Goal: Information Seeking & Learning: Learn about a topic

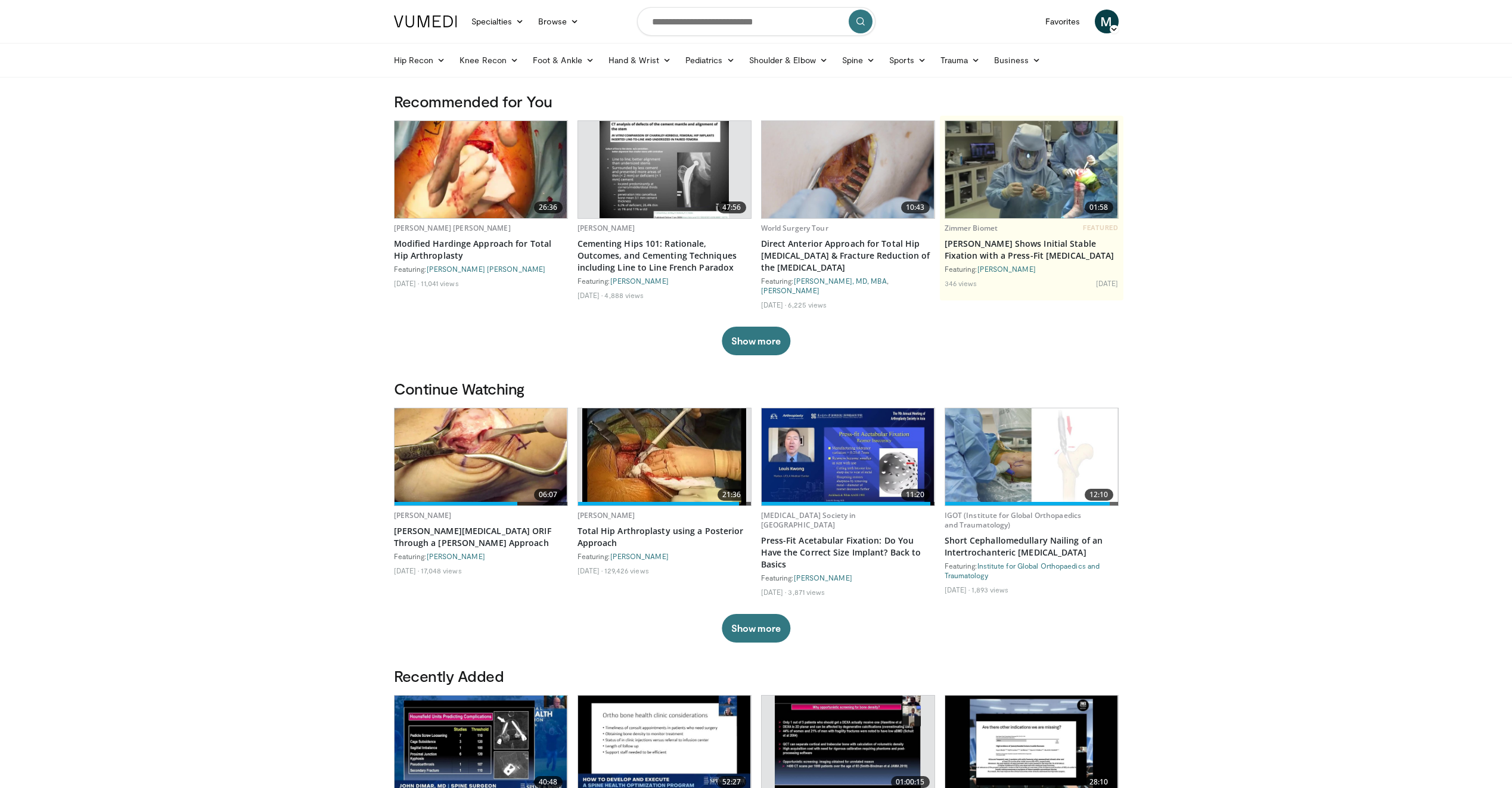
click at [1114, 29] on icon at bounding box center [1114, 29] width 9 height 9
click at [1261, 275] on body "Specialties Adult & Family Medicine Allergy, Asthma, Immunology Anesthesiology …" at bounding box center [756, 737] width 1512 height 1474
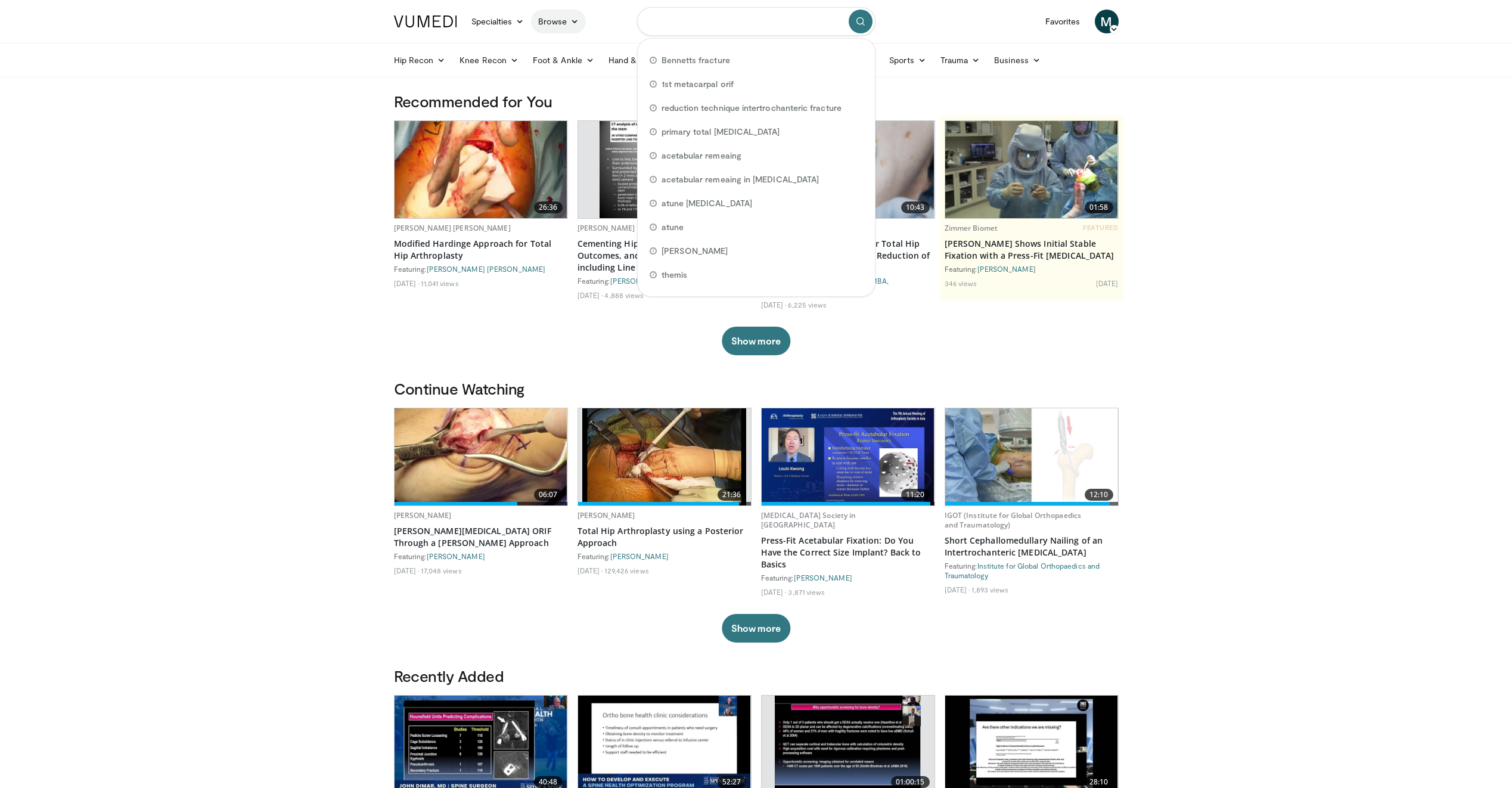
drag, startPoint x: 795, startPoint y: 20, endPoint x: 554, endPoint y: 17, distance: 241.0
click at [554, 17] on nav "Specialties Adult & Family Medicine Allergy, Asthma, Immunology Anesthesiology …" at bounding box center [756, 21] width 739 height 43
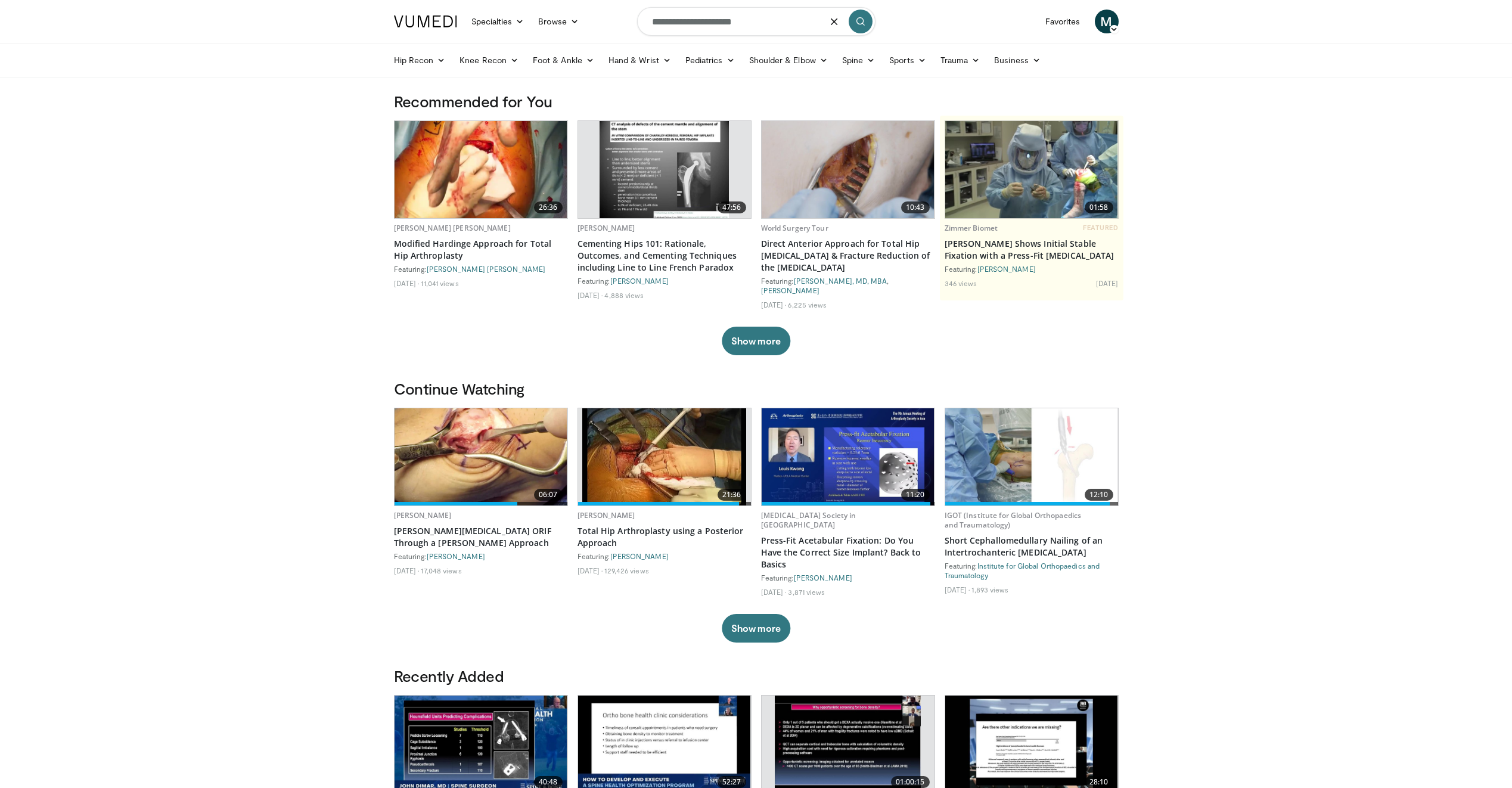
type input "**********"
click at [858, 26] on icon "submit" at bounding box center [860, 21] width 9 height 9
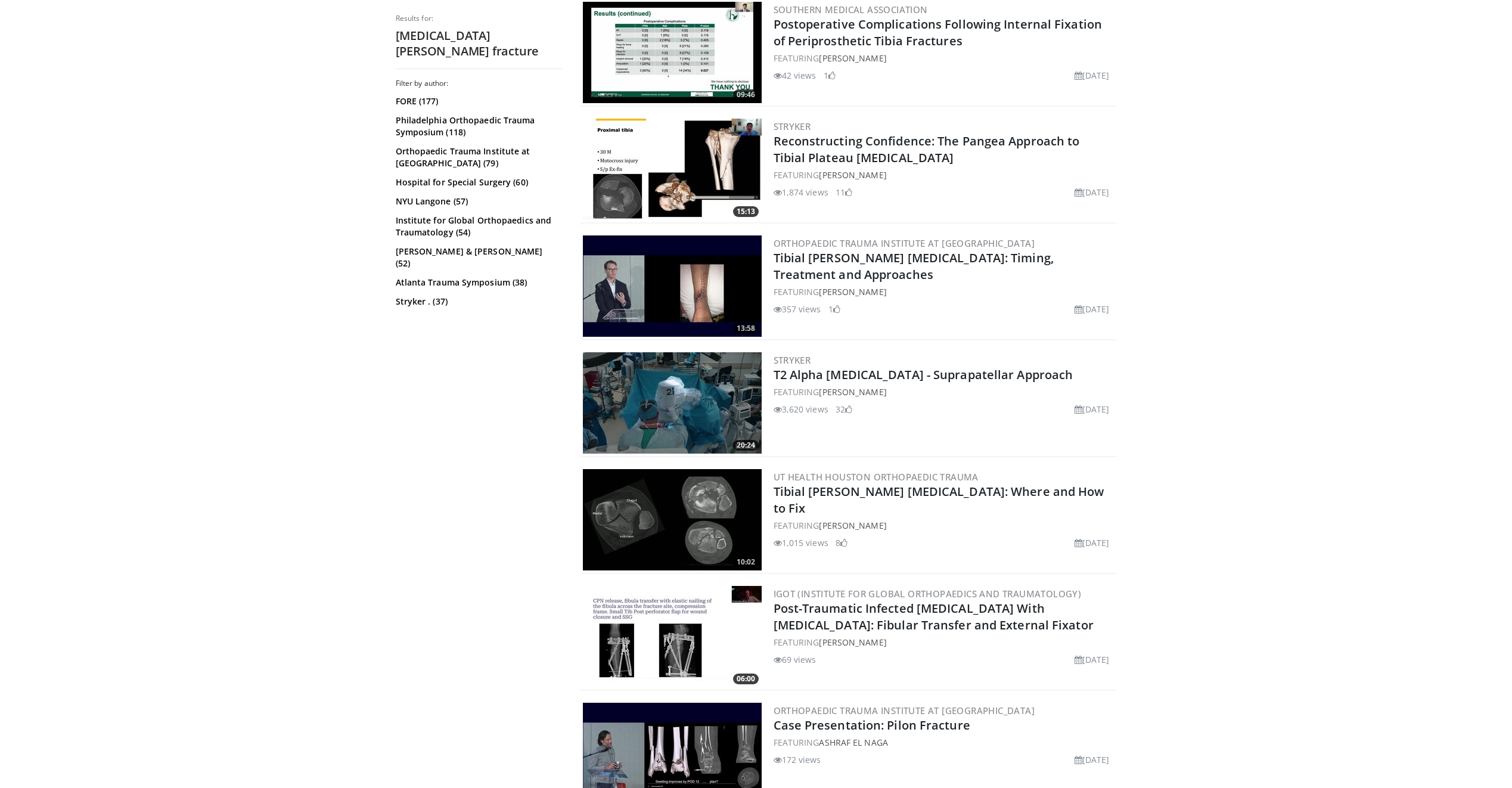
scroll to position [834, 0]
click at [785, 491] on link "Tibial [PERSON_NAME] [MEDICAL_DATA]: Where and How to Fix" at bounding box center [939, 499] width 331 height 32
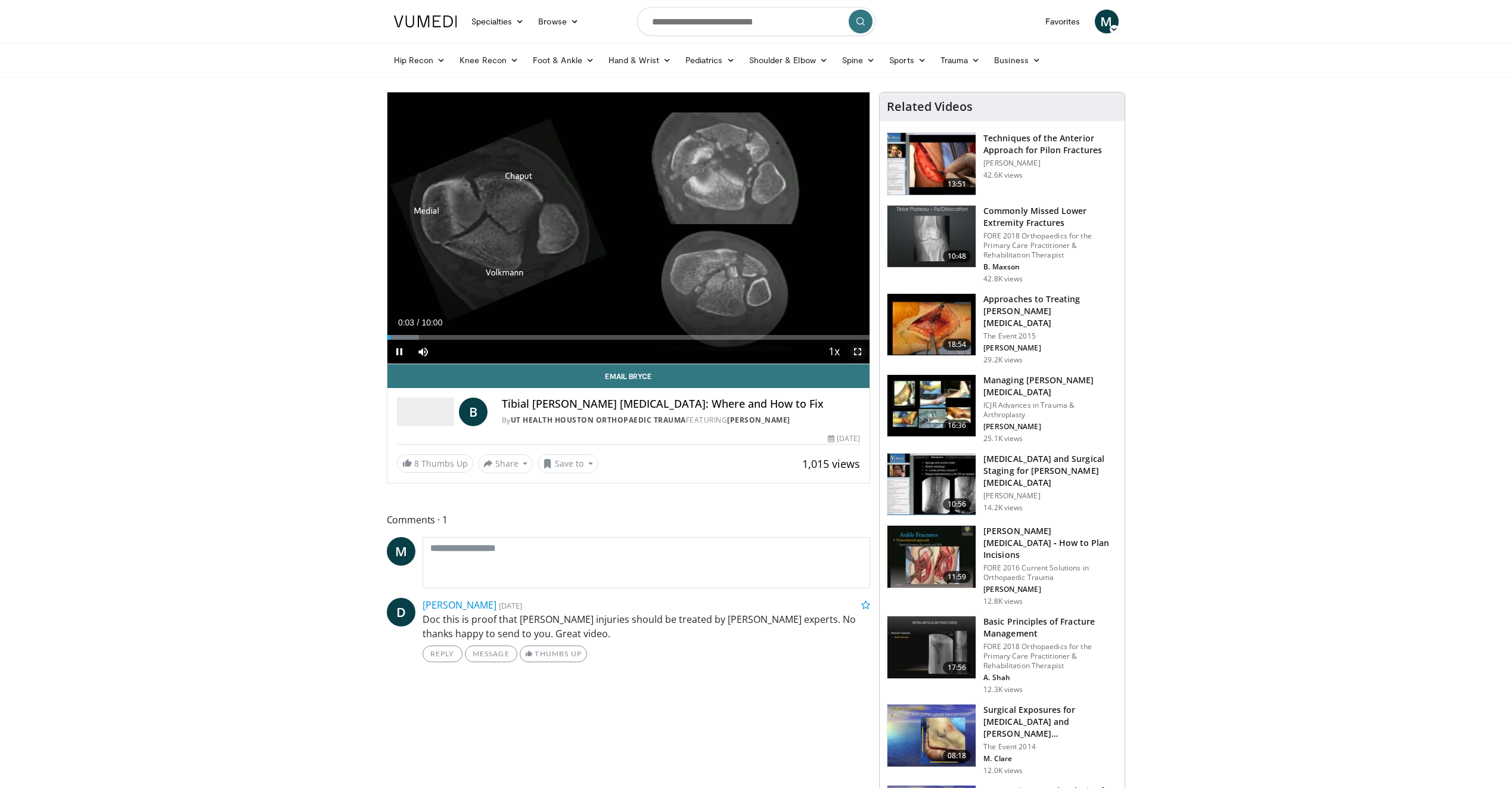
click at [857, 351] on span "Video Player" at bounding box center [858, 351] width 24 height 24
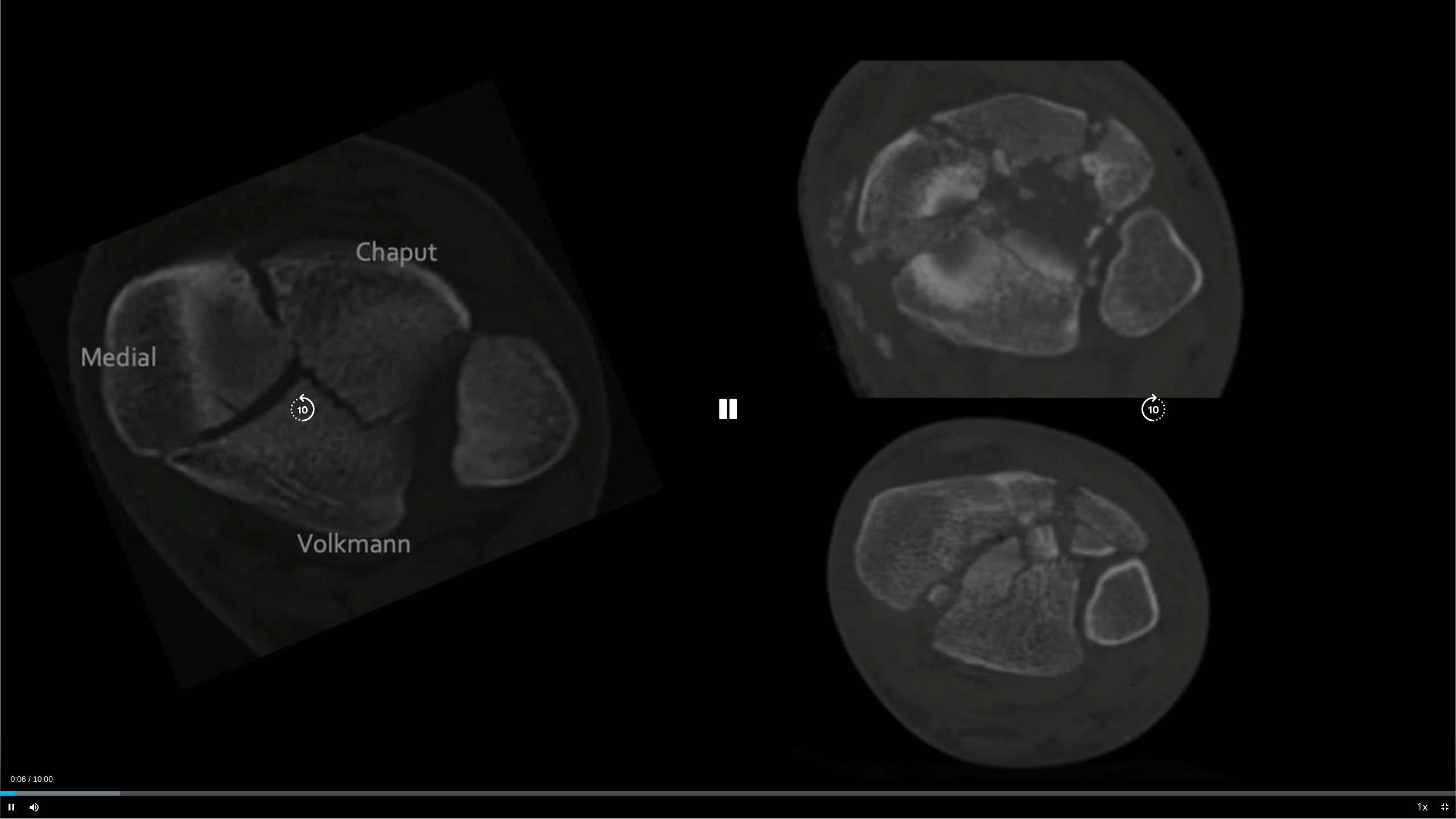
click at [730, 406] on icon "Video Player" at bounding box center [728, 409] width 32 height 32
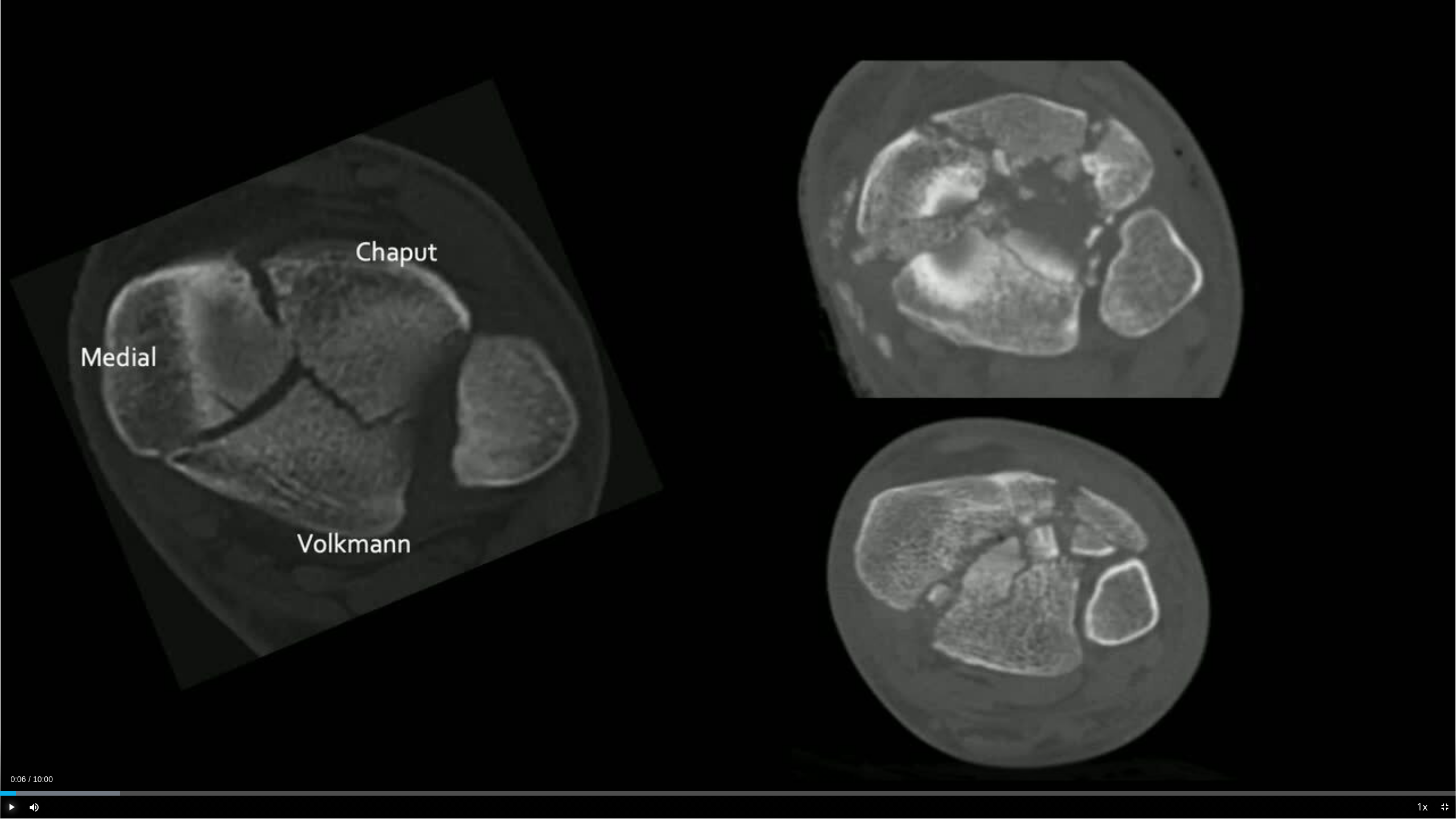
click at [13, 751] on span "Video Player" at bounding box center [11, 807] width 23 height 23
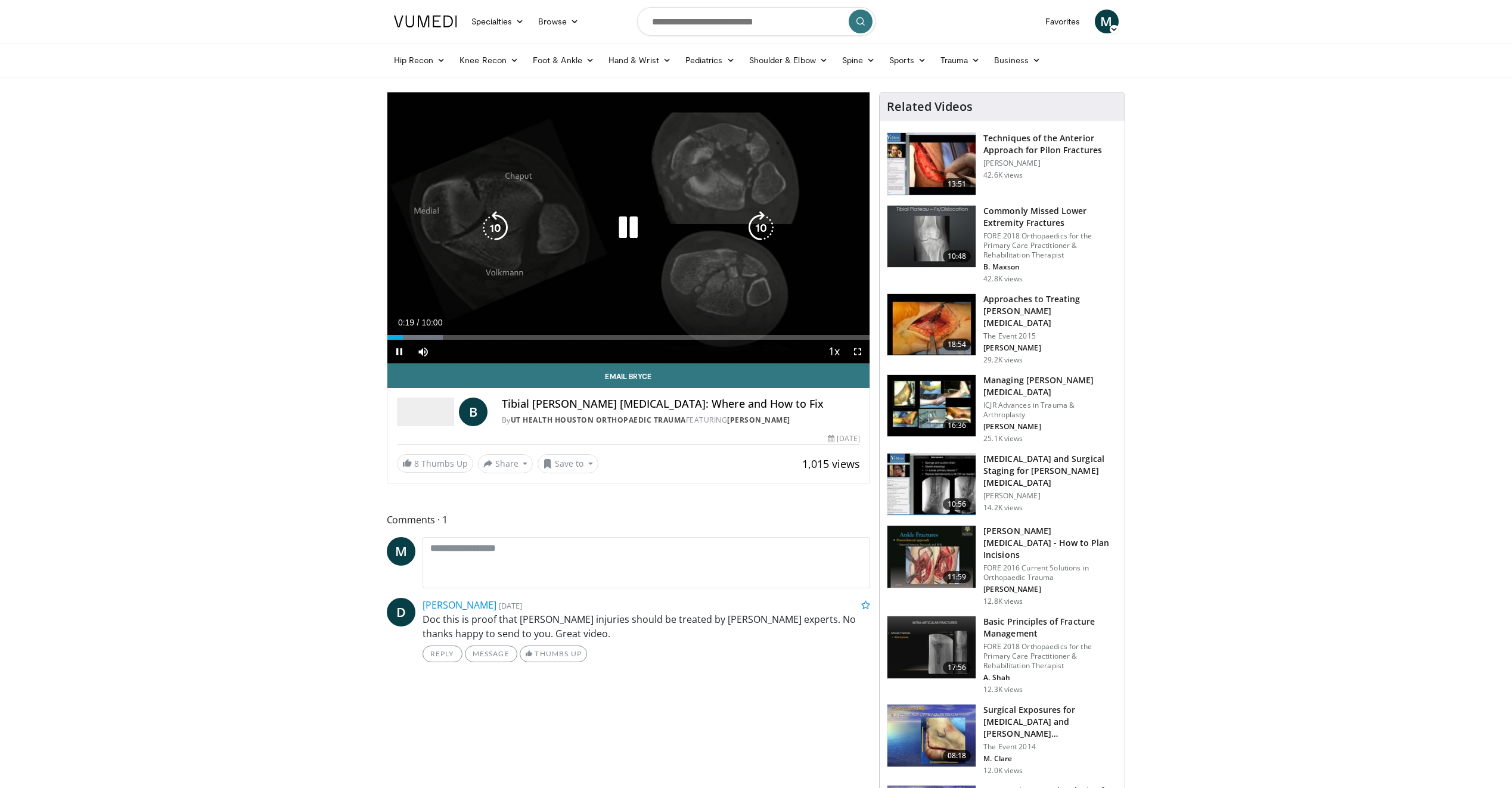
click at [622, 230] on icon "Video Player" at bounding box center [628, 227] width 33 height 33
click at [618, 229] on icon "Video Player" at bounding box center [628, 227] width 33 height 33
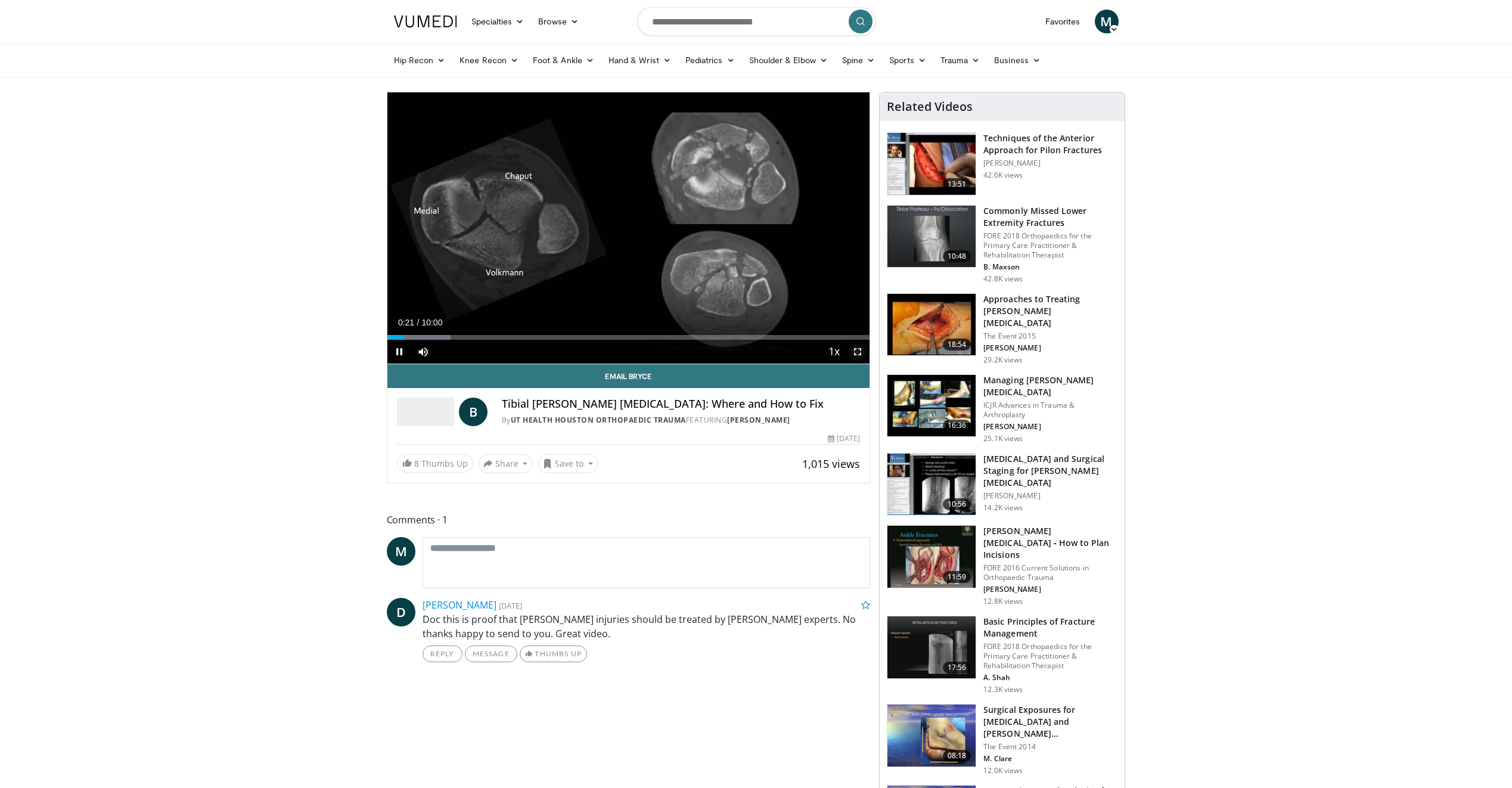
click at [859, 351] on span "Video Player" at bounding box center [858, 351] width 24 height 24
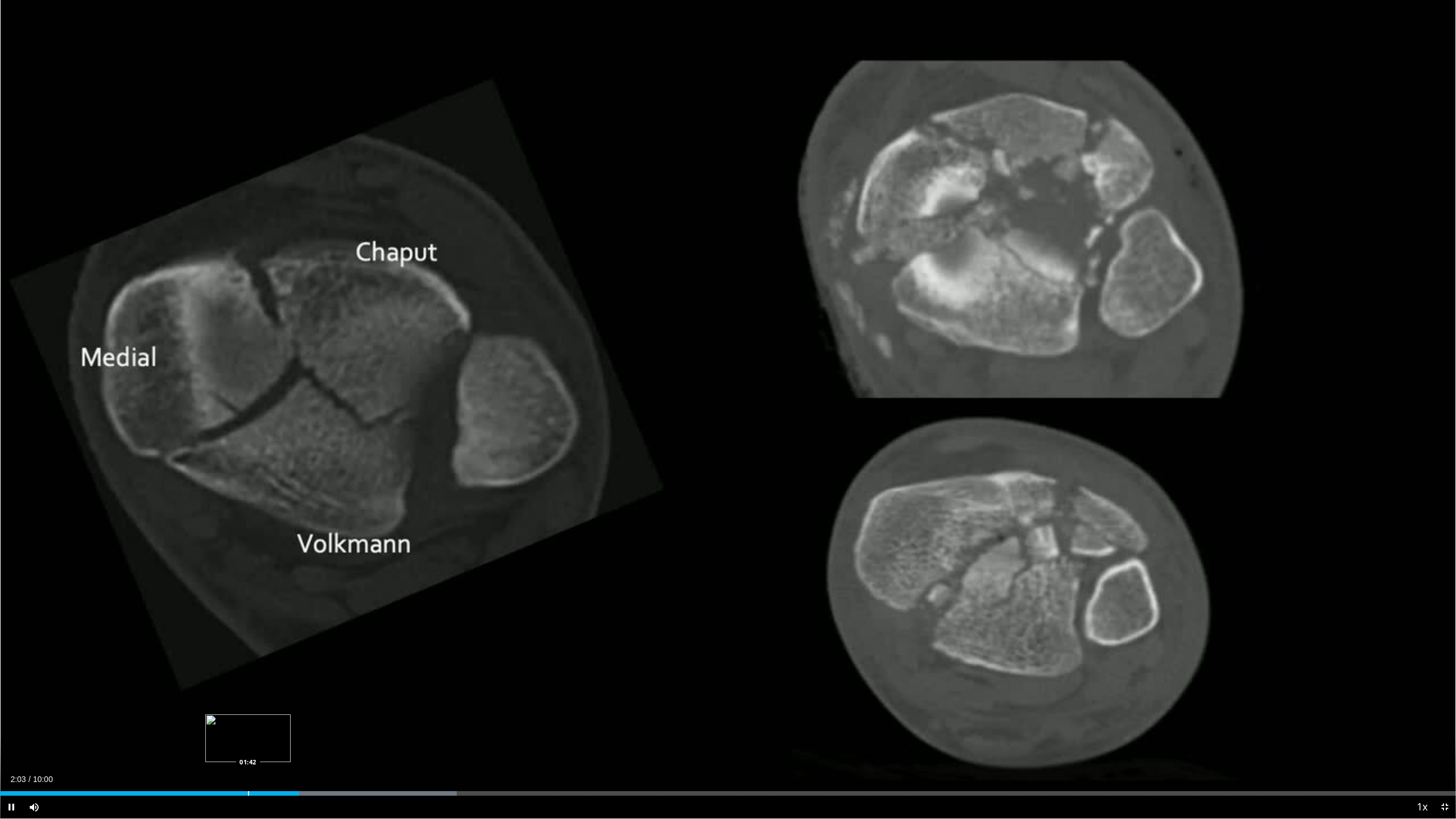
click at [248, 751] on div "Progress Bar" at bounding box center [248, 794] width 1 height 5
click at [11, 751] on span "Video Player" at bounding box center [11, 807] width 23 height 23
click at [0, 751] on button "Play" at bounding box center [11, 807] width 23 height 23
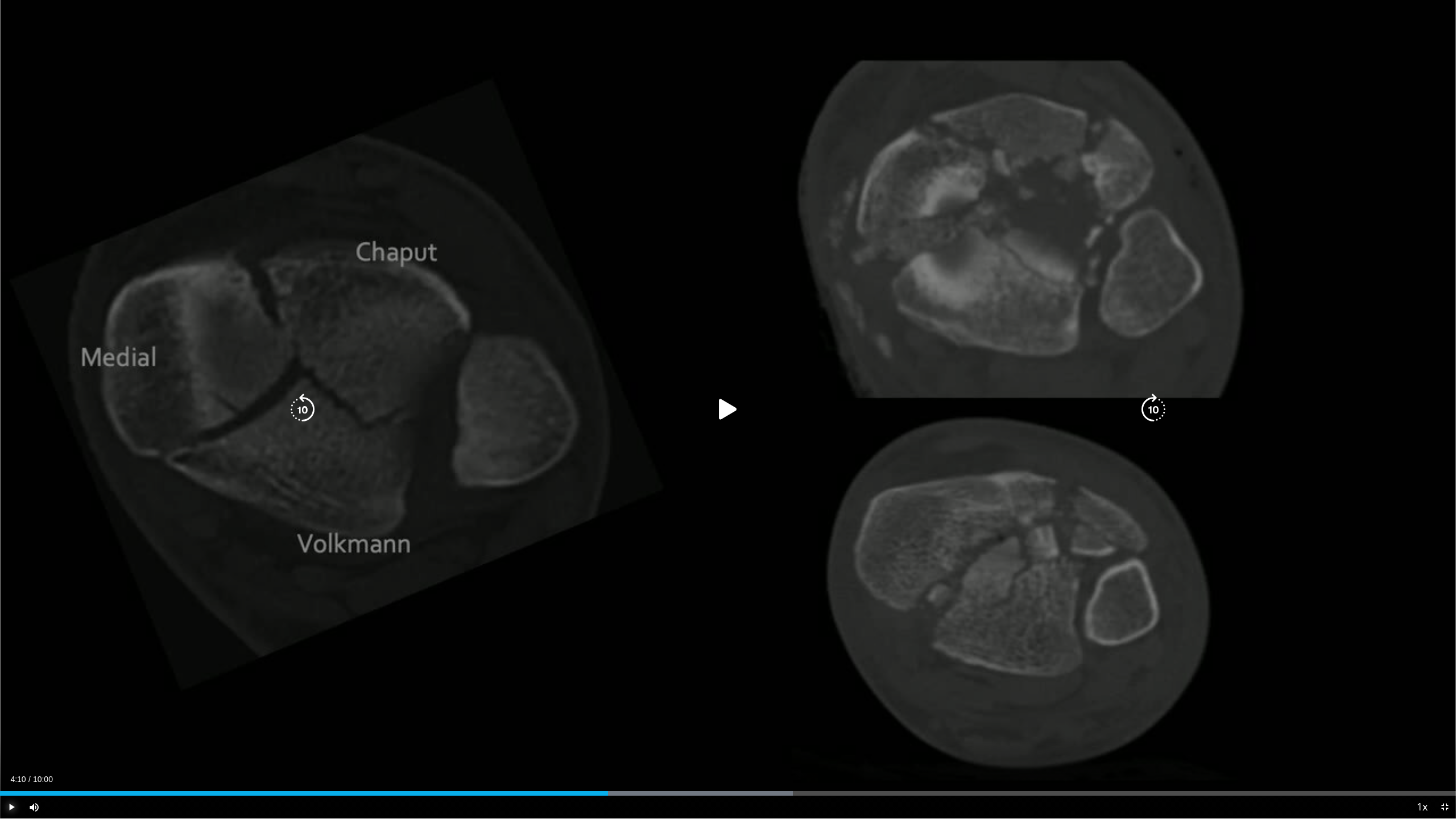
click at [608, 751] on div "Loaded : 54.46% 04:10 04:10" at bounding box center [728, 790] width 1456 height 11
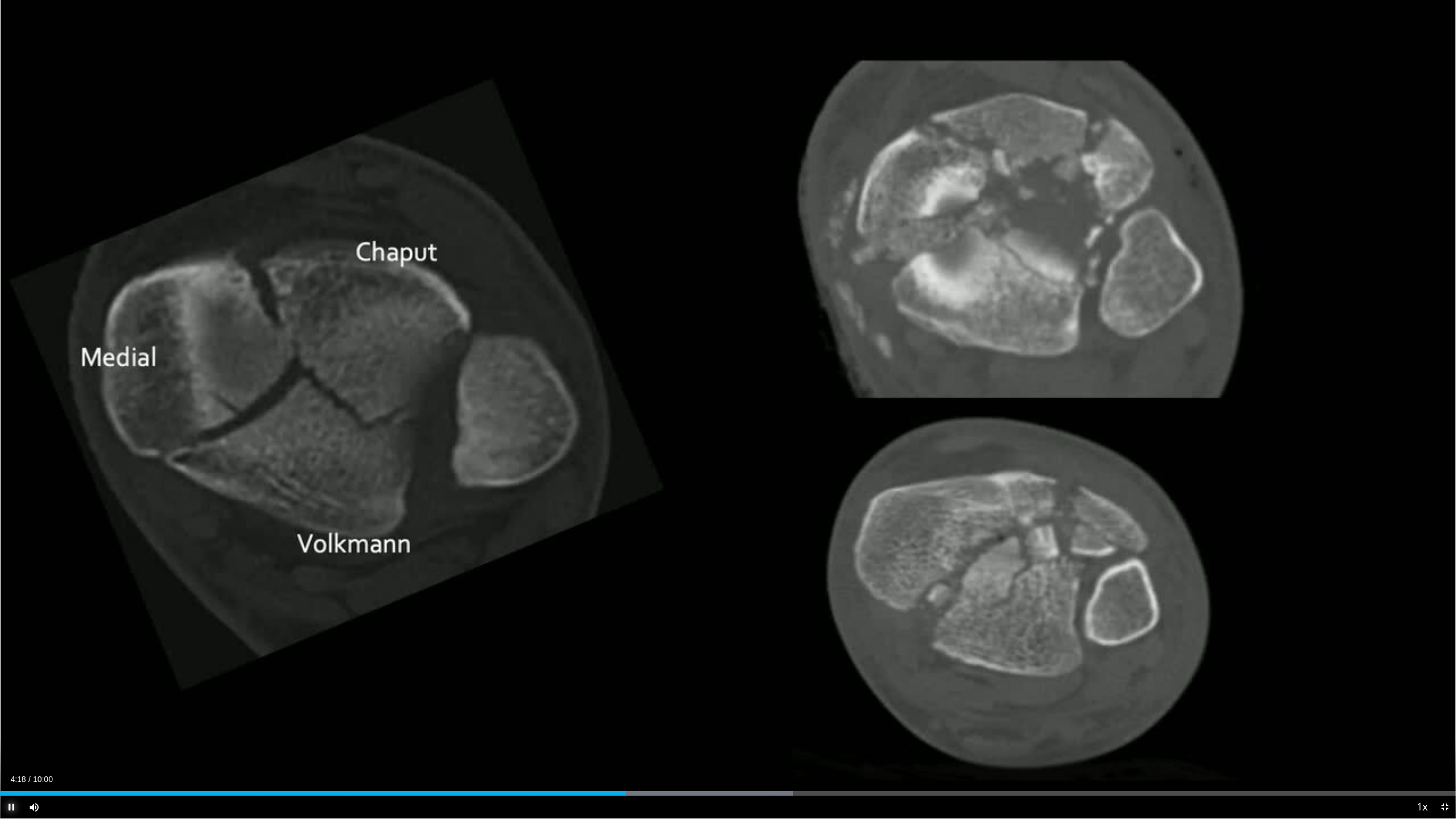
click at [12, 751] on span "Video Player" at bounding box center [11, 807] width 23 height 23
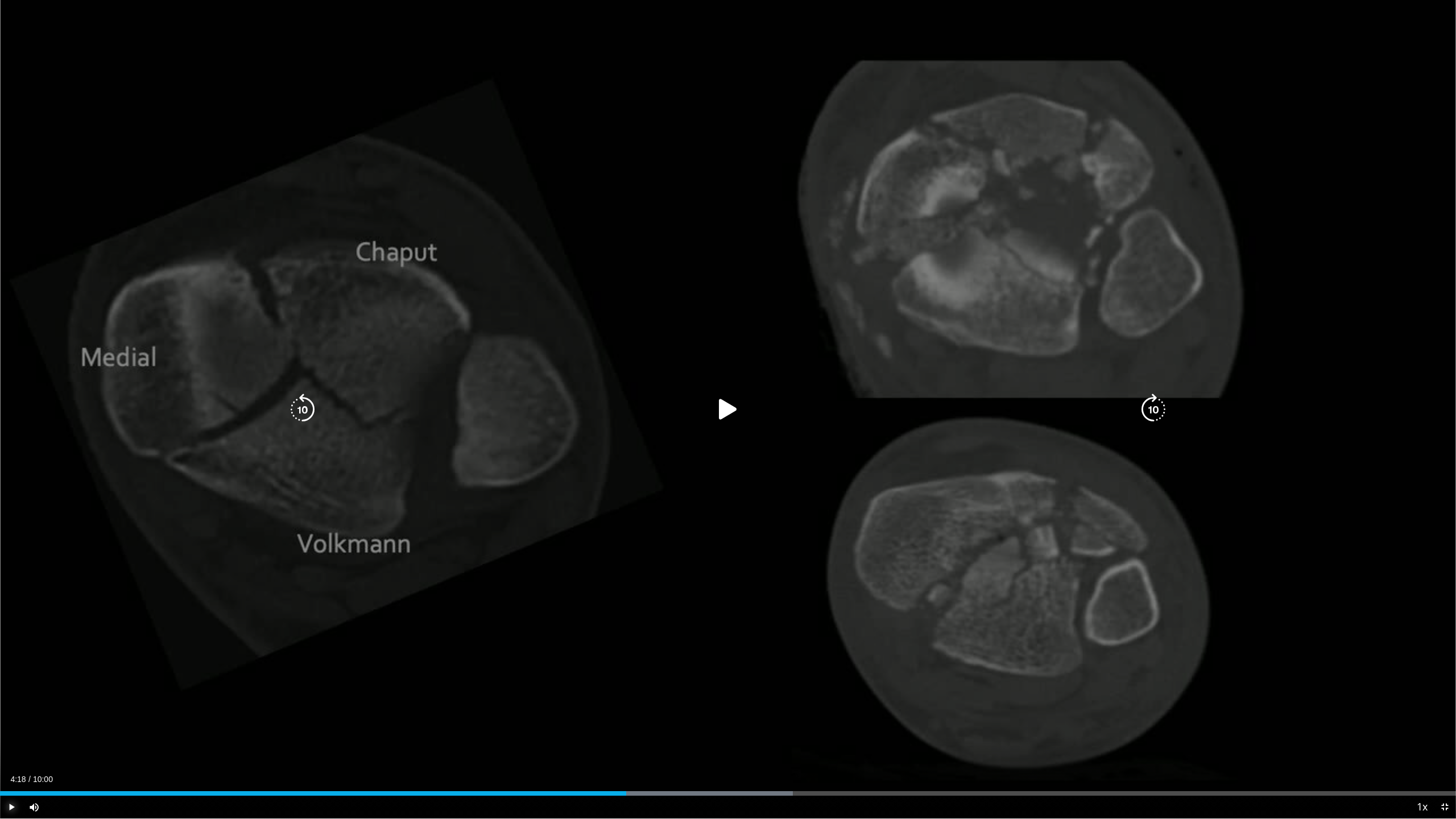
click at [9, 751] on span "Video Player" at bounding box center [11, 807] width 23 height 23
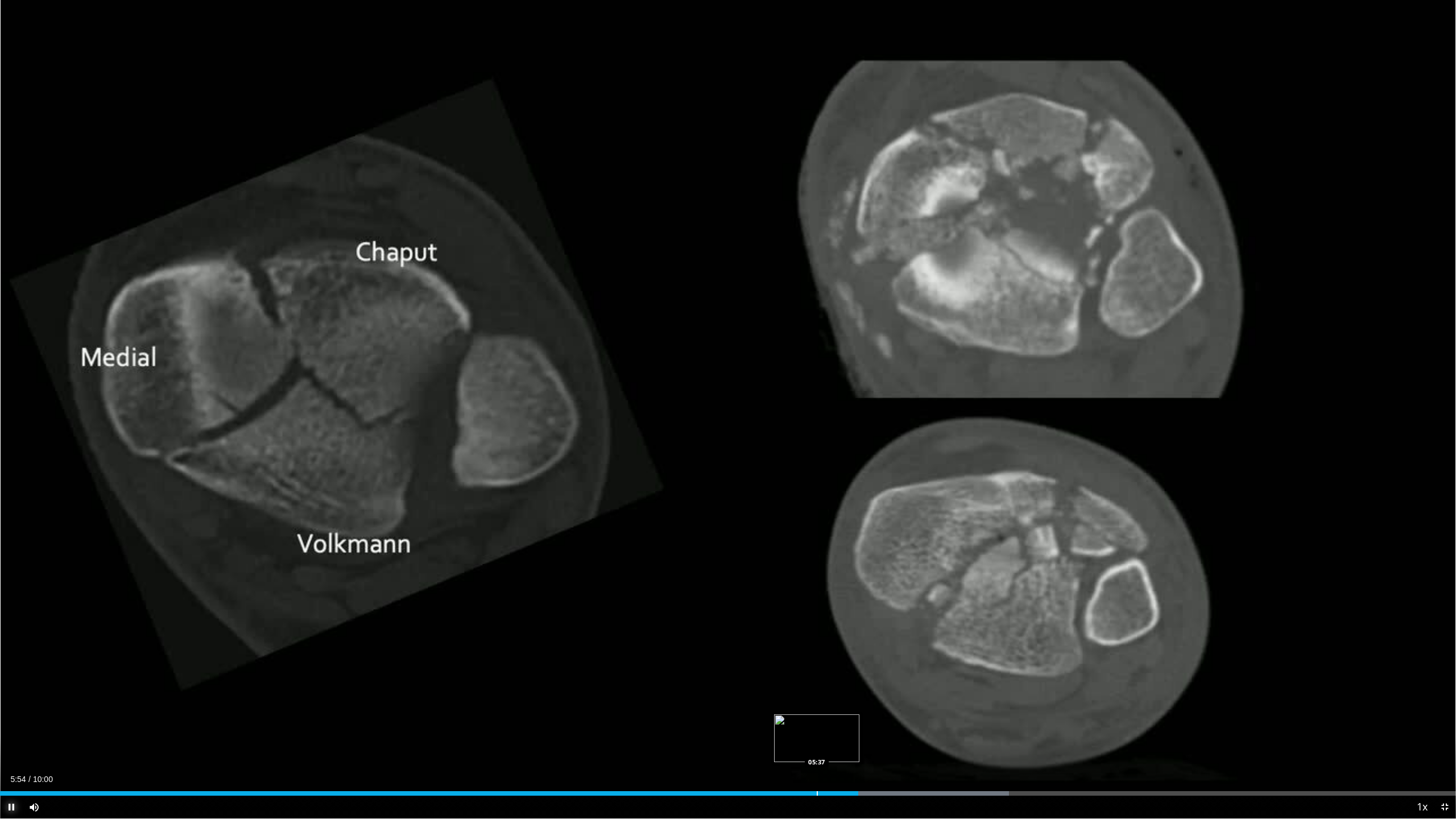
click at [817, 751] on div "Progress Bar" at bounding box center [817, 794] width 1 height 5
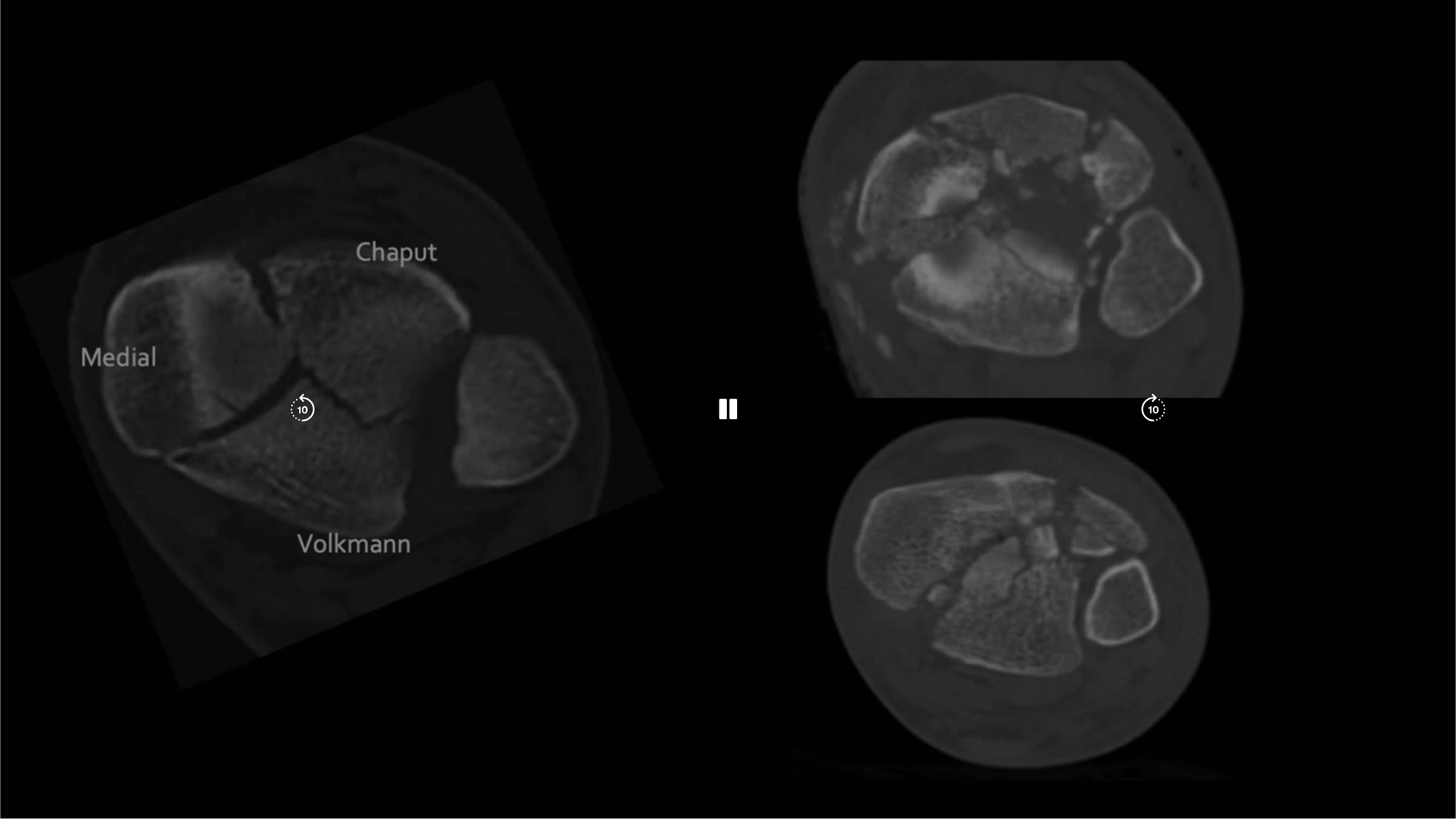
click at [8, 751] on span "Video Player" at bounding box center [11, 807] width 23 height 23
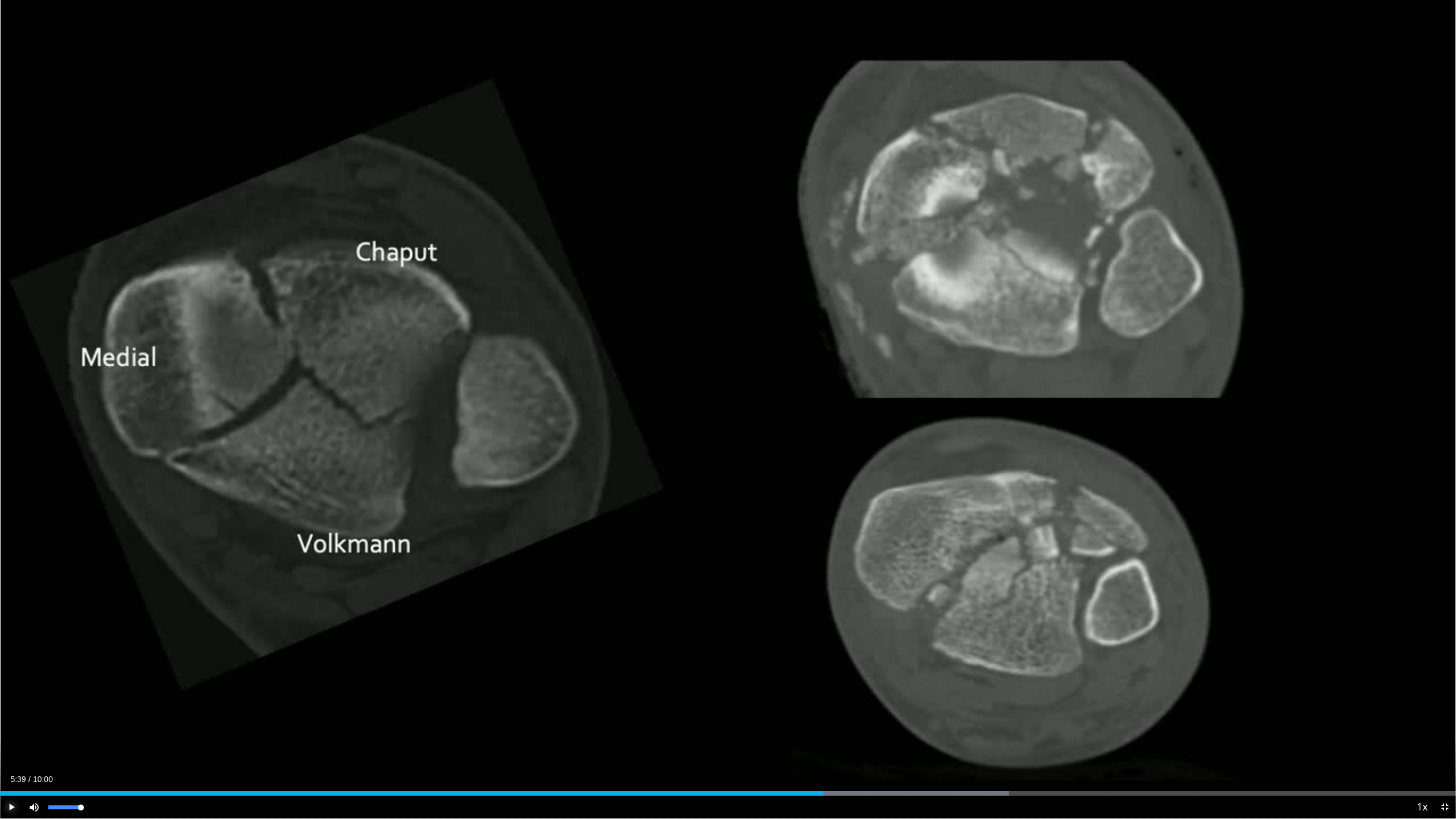
click at [0, 751] on button "Play" at bounding box center [11, 807] width 23 height 23
click at [932, 751] on div "Progress Bar" at bounding box center [932, 794] width 1 height 5
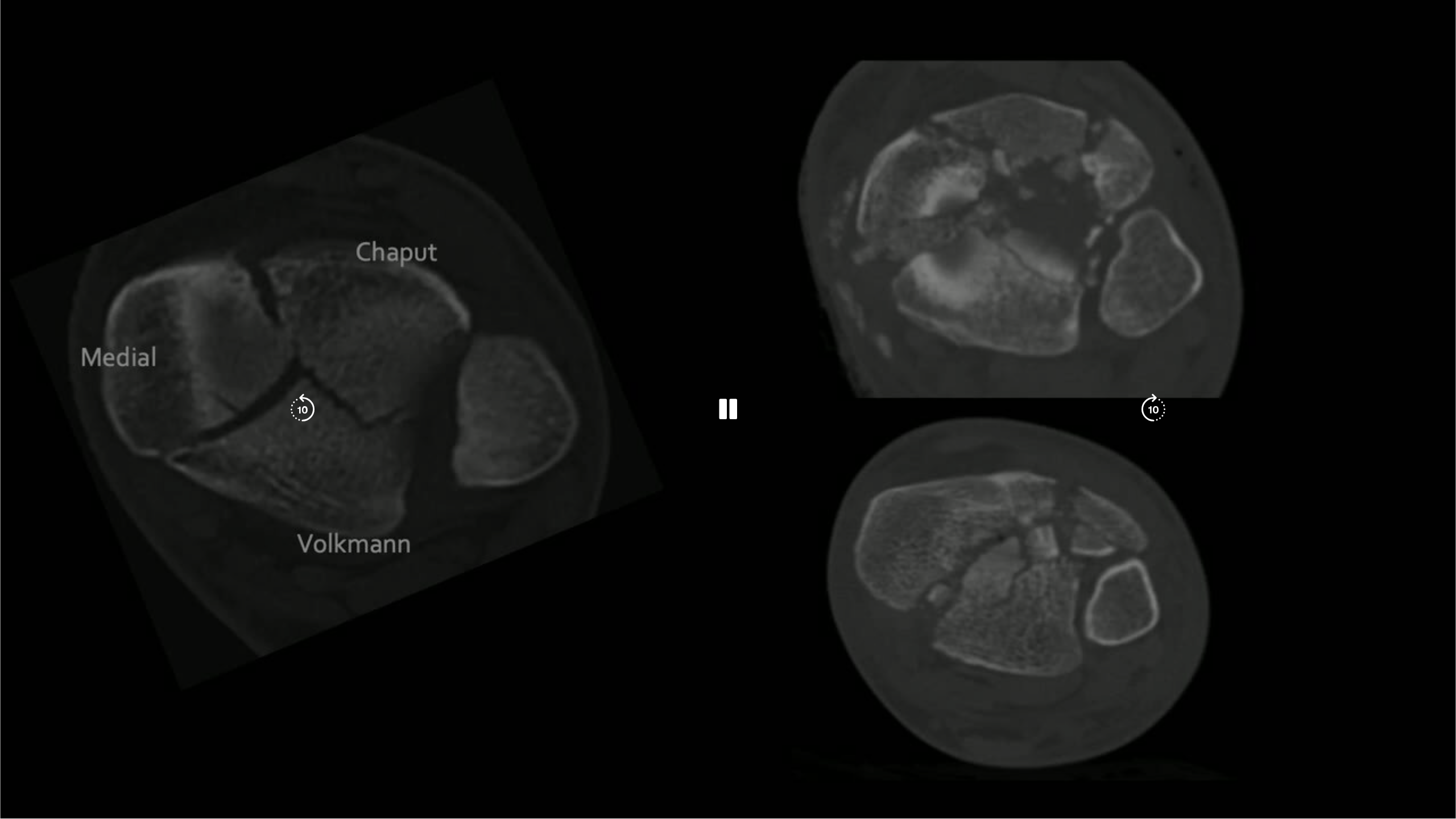
click at [7, 751] on video-js "**********" at bounding box center [728, 410] width 1456 height 819
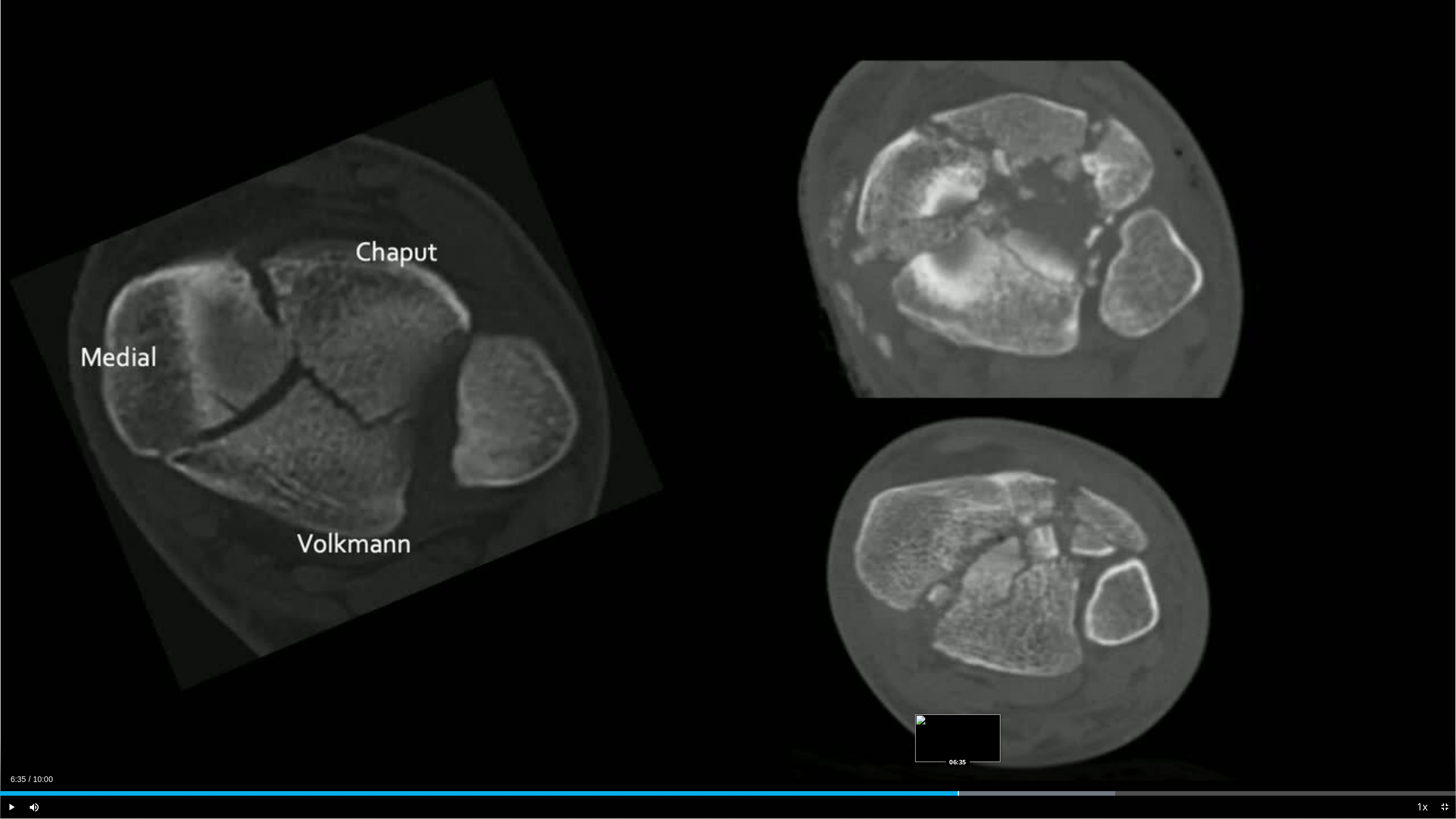
click at [958, 751] on div "Progress Bar" at bounding box center [958, 794] width 1 height 5
click at [926, 751] on div "Progress Bar" at bounding box center [926, 794] width 1 height 5
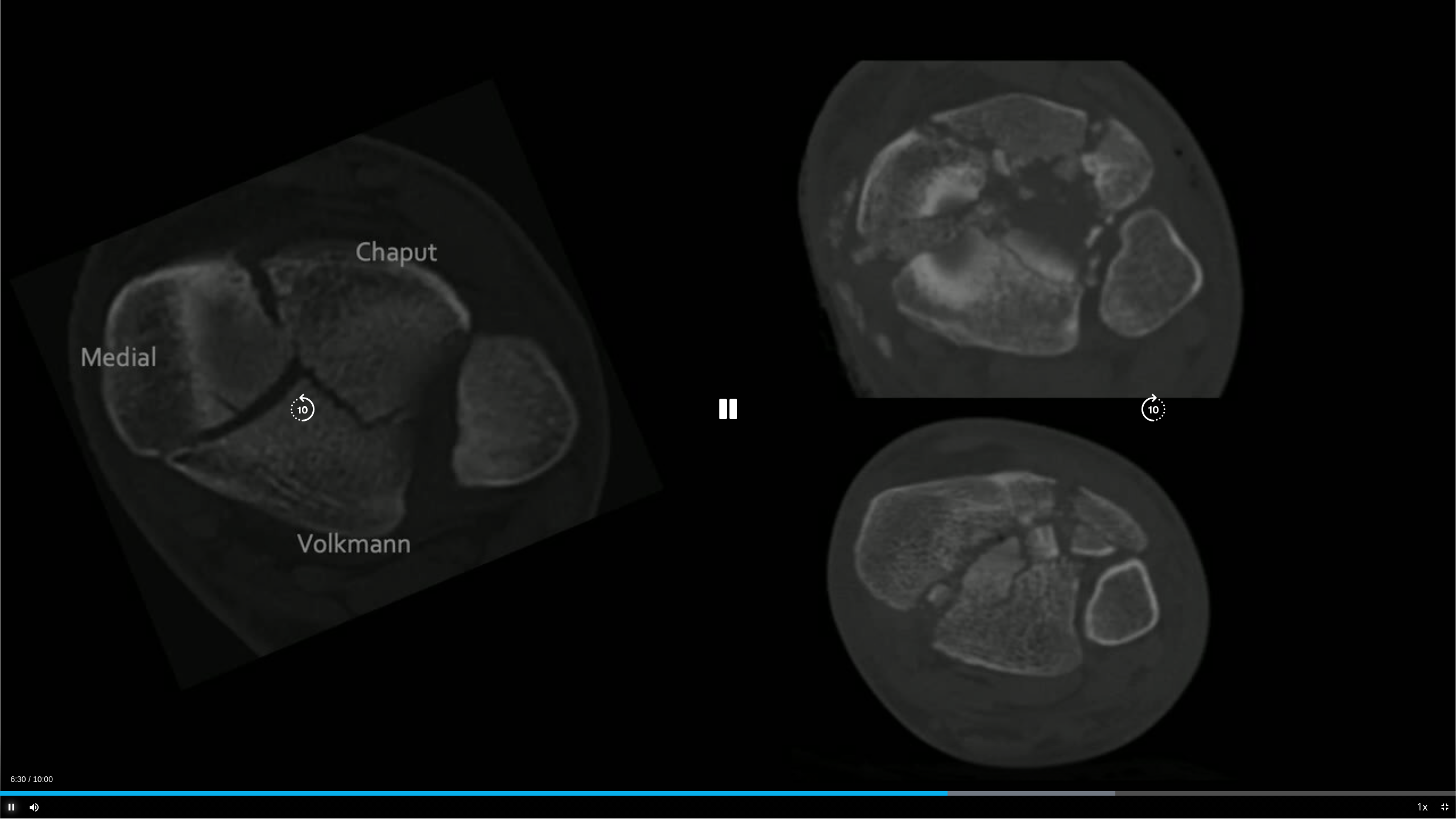
click at [10, 751] on span "Video Player" at bounding box center [11, 807] width 23 height 23
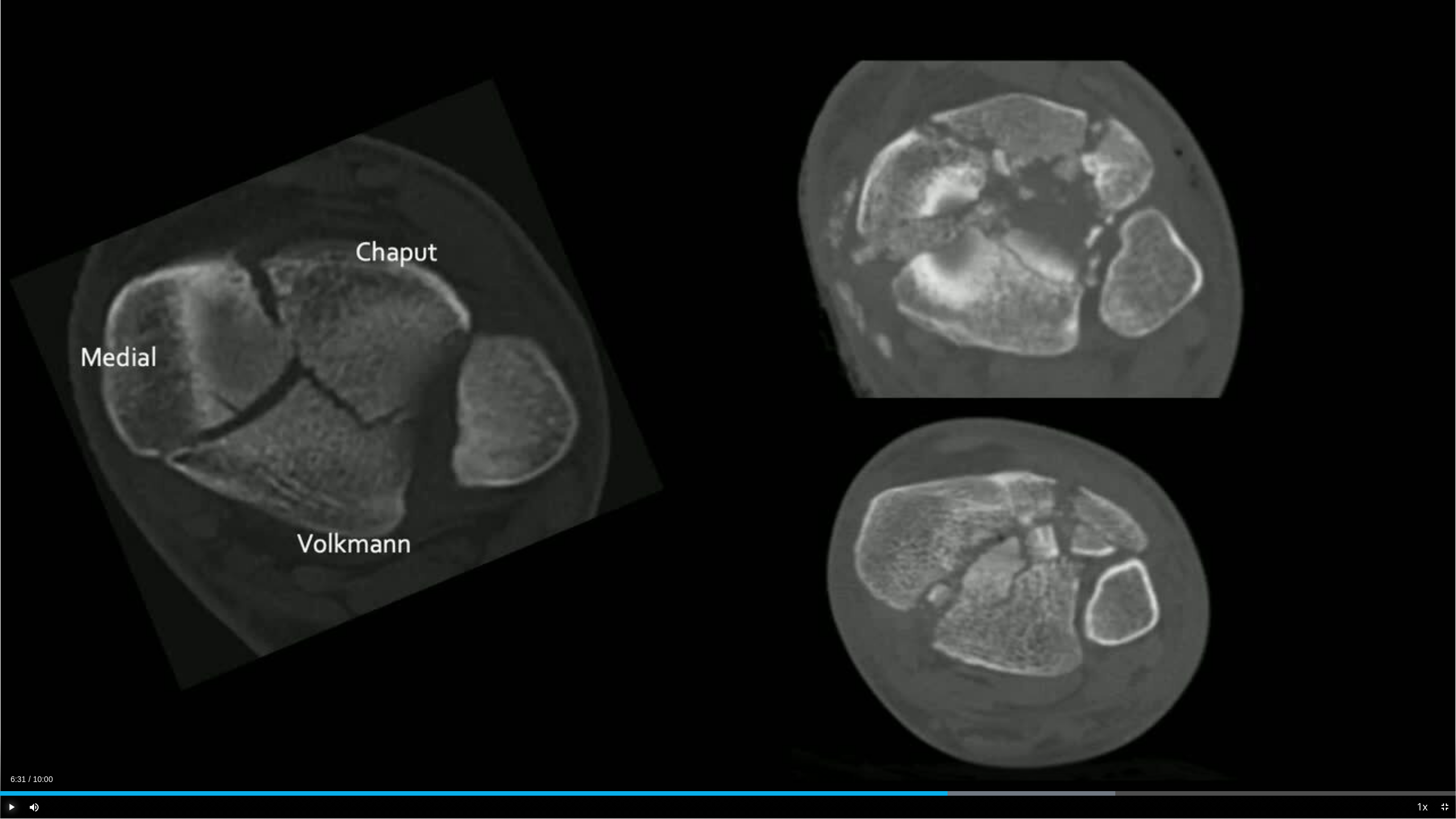
click at [0, 751] on button "Play" at bounding box center [11, 807] width 23 height 23
click at [0, 751] on button "Pause" at bounding box center [11, 807] width 23 height 23
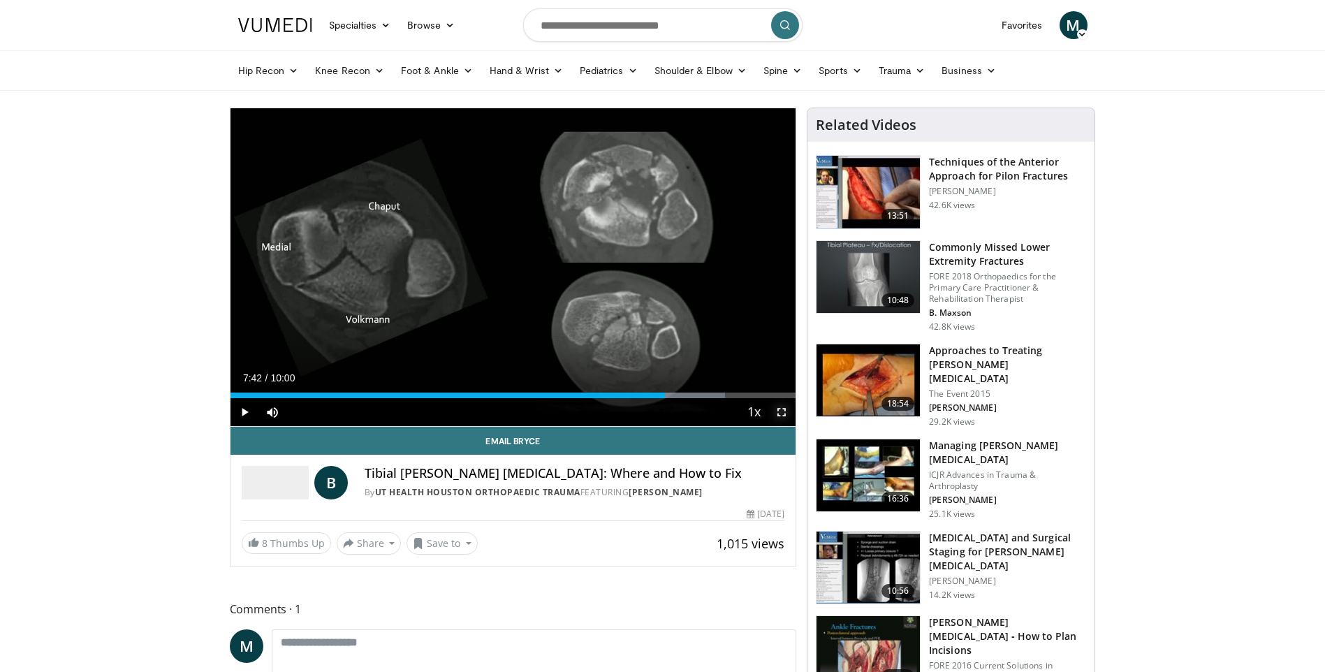
drag, startPoint x: 781, startPoint y: 415, endPoint x: 784, endPoint y: 467, distance: 51.8
click at [781, 415] on span "Video Player" at bounding box center [782, 412] width 28 height 28
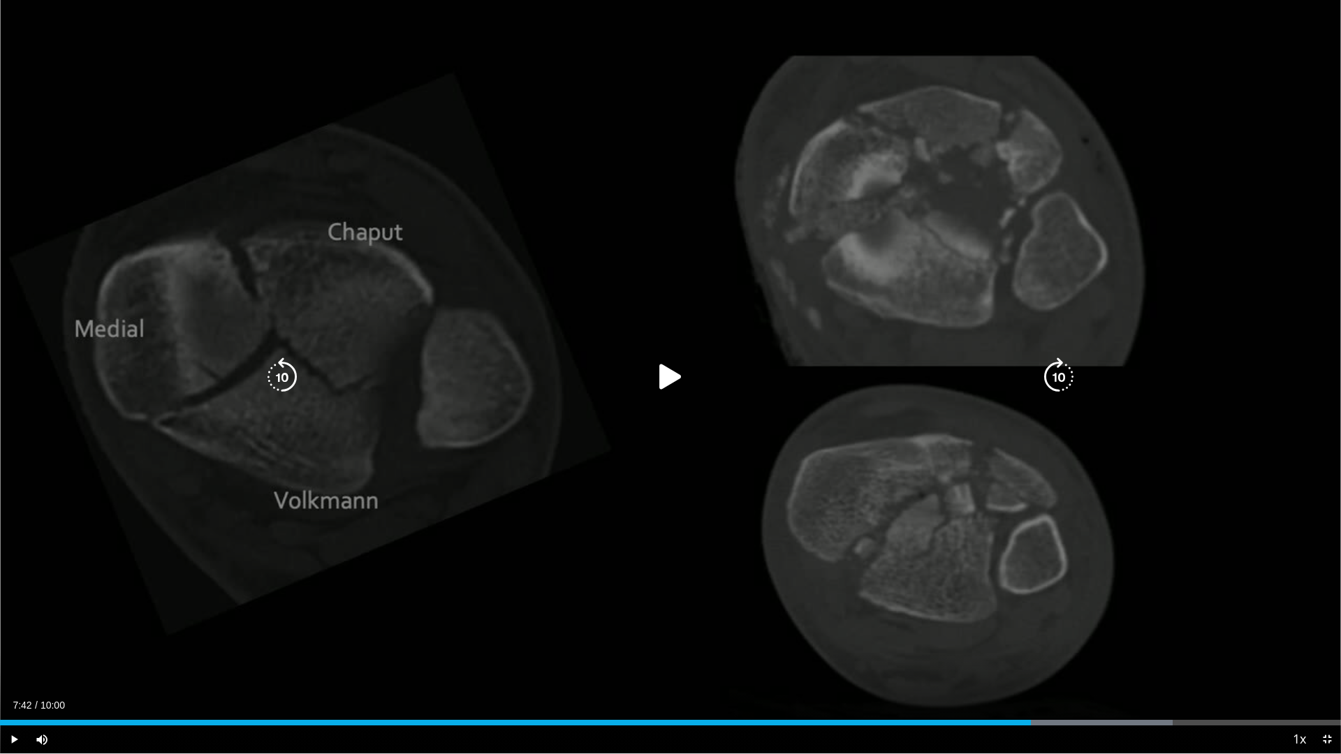
click at [668, 372] on icon "Video Player" at bounding box center [670, 377] width 39 height 39
click at [680, 374] on icon "Video Player" at bounding box center [670, 377] width 39 height 39
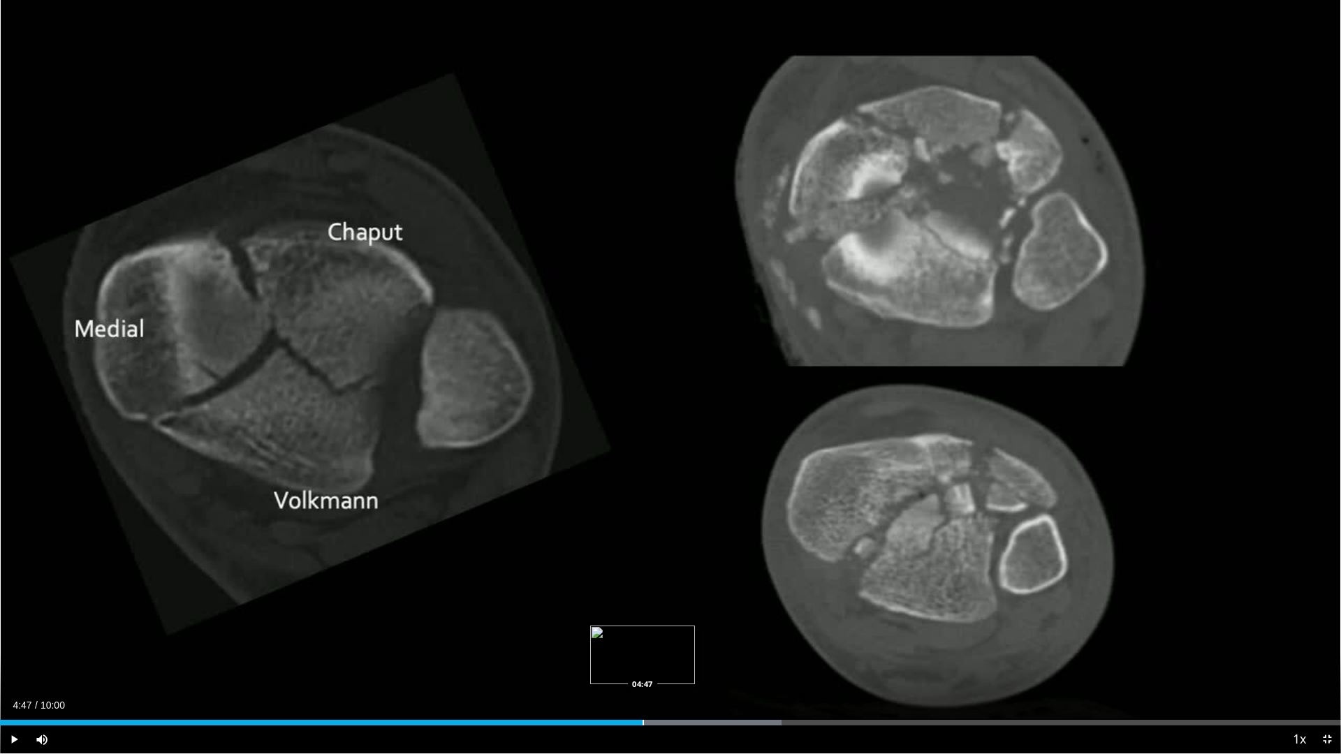
drag, startPoint x: 1032, startPoint y: 718, endPoint x: 643, endPoint y: 714, distance: 389.1
click at [643, 714] on div "Loaded : 58.29% 04:47 04:47" at bounding box center [670, 719] width 1341 height 13
drag, startPoint x: 637, startPoint y: 718, endPoint x: 1008, endPoint y: 734, distance: 371.3
click at [1008, 734] on div "Current Time 4:45 / Duration 10:00 Play Skip Backward Skip Forward Mute 0% Load…" at bounding box center [670, 740] width 1341 height 28
click at [12, 740] on span "Video Player" at bounding box center [14, 740] width 28 height 28
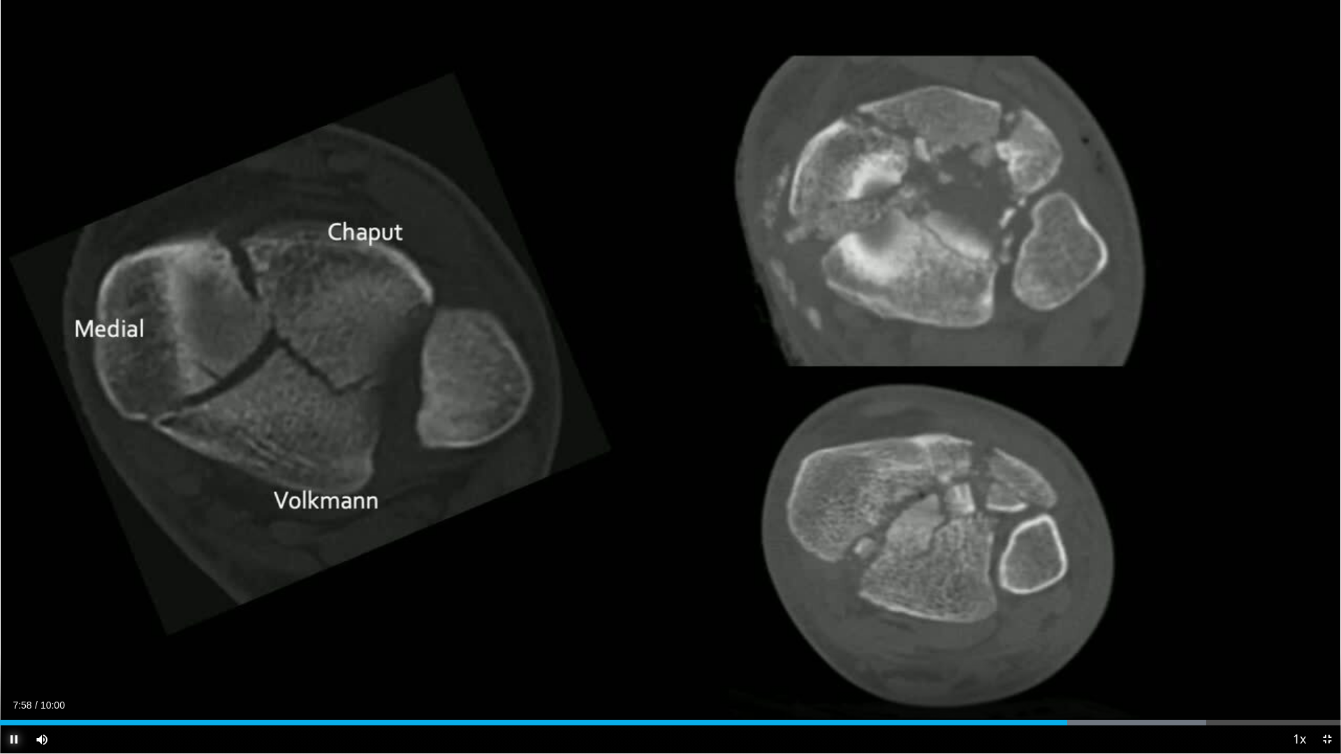
click at [14, 736] on span "Video Player" at bounding box center [14, 740] width 28 height 28
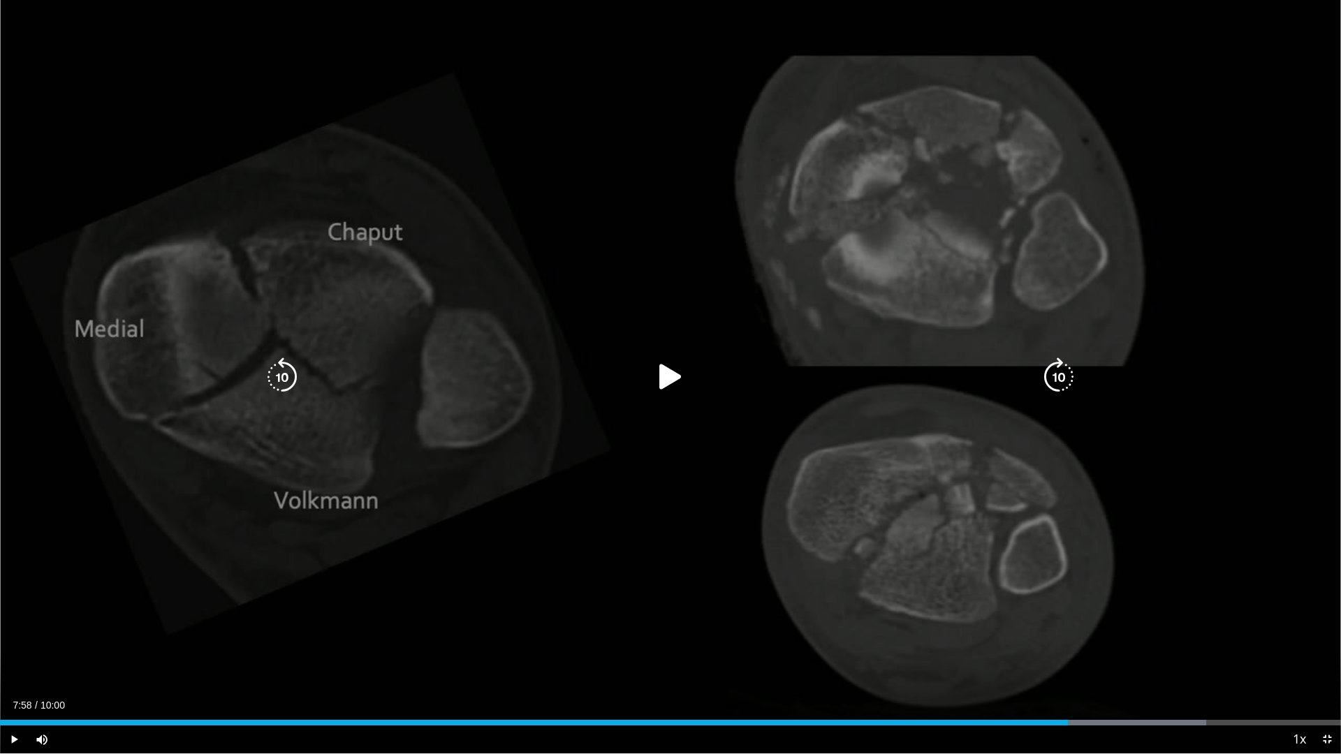
click at [671, 377] on icon "Video Player" at bounding box center [670, 377] width 39 height 39
click at [661, 384] on icon "Video Player" at bounding box center [670, 377] width 39 height 39
click at [665, 375] on icon "Video Player" at bounding box center [670, 377] width 39 height 39
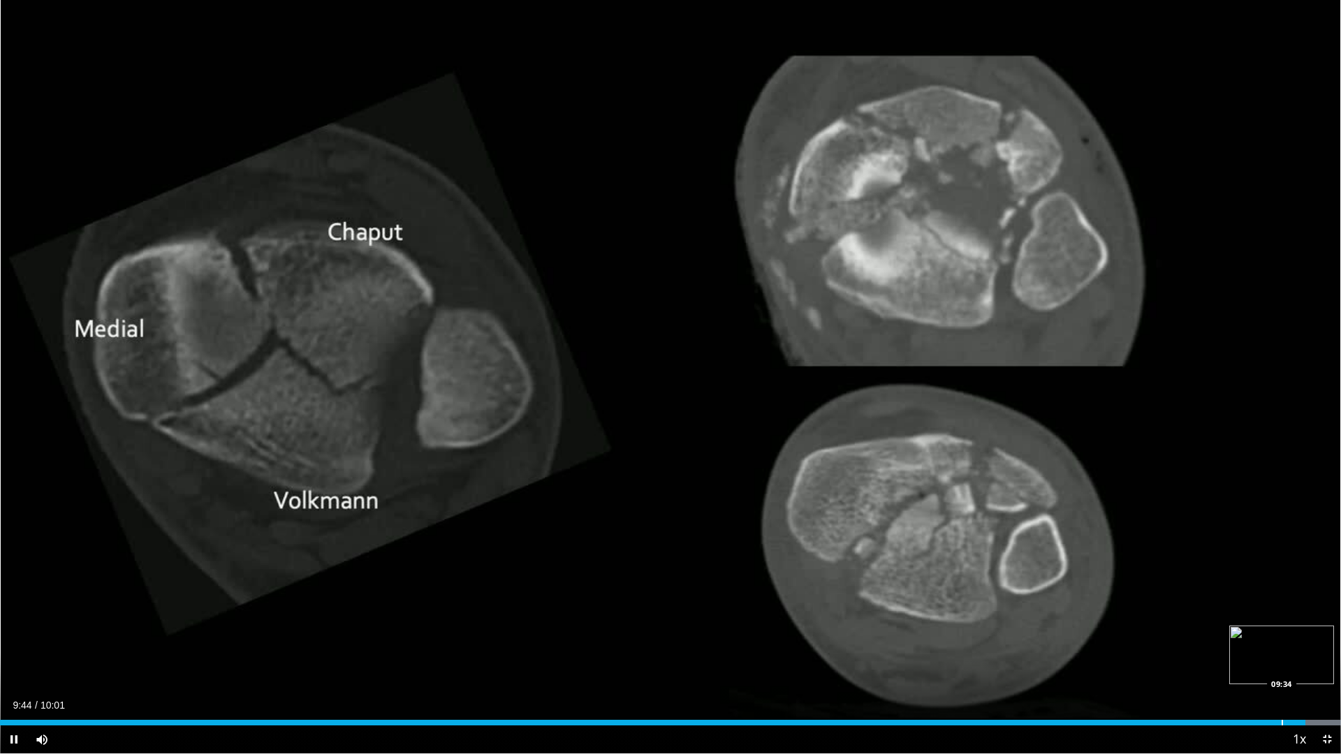
click at [1282, 724] on div "Progress Bar" at bounding box center [1282, 723] width 1 height 6
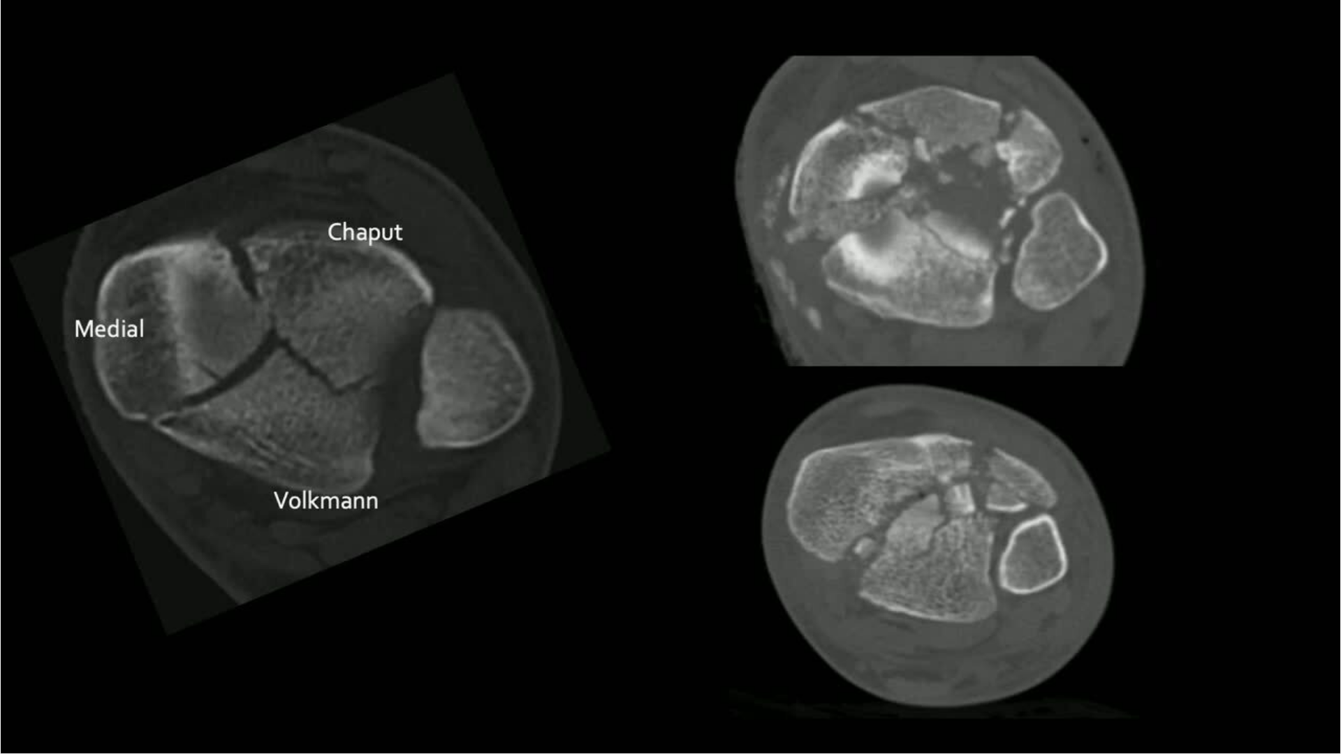
click at [11, 734] on div "10 seconds Tap to unmute" at bounding box center [670, 377] width 1341 height 754
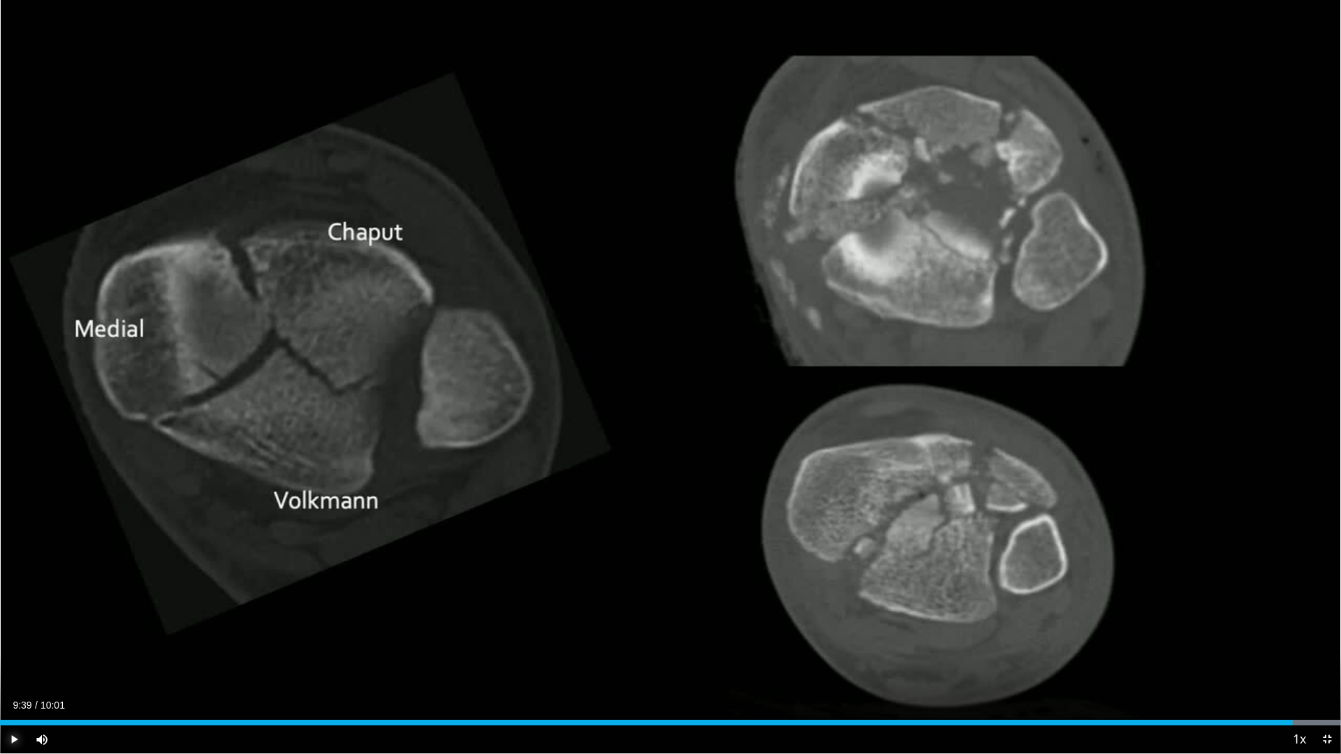
click at [10, 740] on span "Video Player" at bounding box center [14, 740] width 28 height 28
click at [1302, 725] on div "Progress Bar" at bounding box center [1301, 723] width 1 height 6
click at [1278, 724] on div "Progress Bar" at bounding box center [1278, 723] width 1 height 6
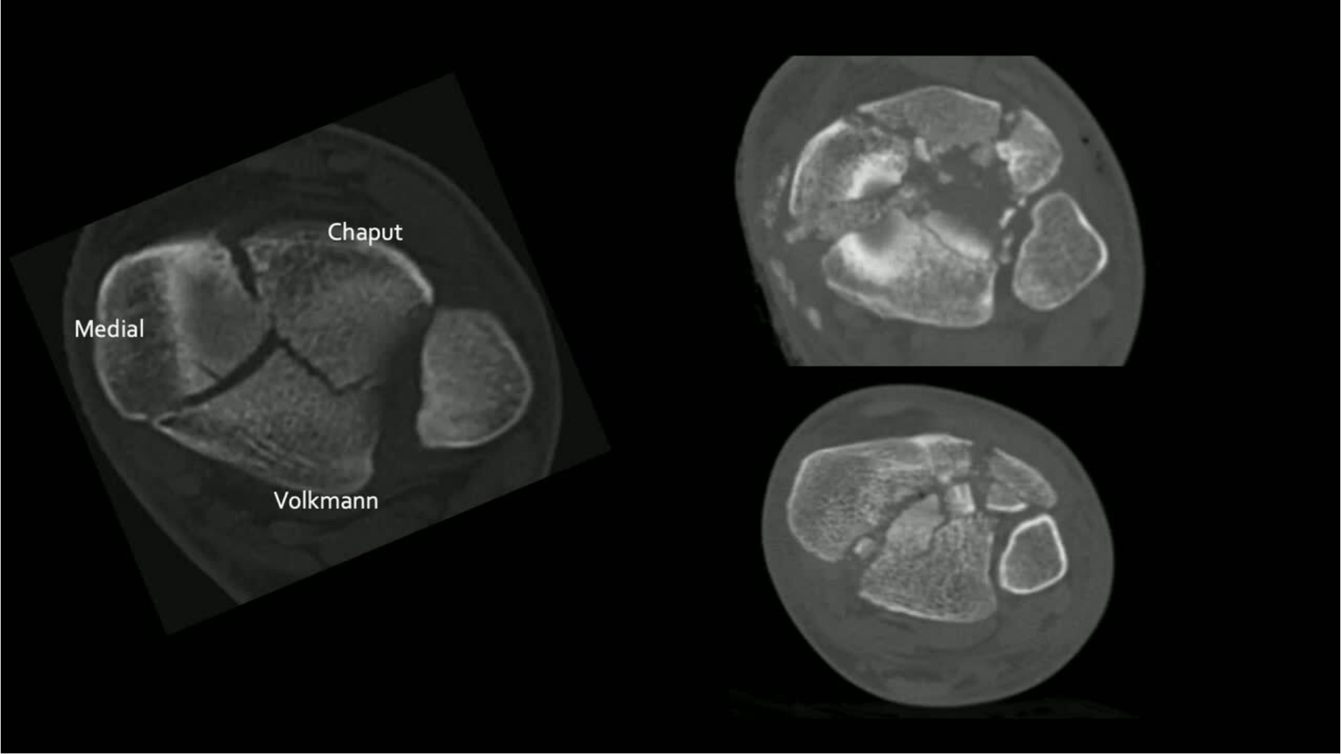
click at [17, 744] on video-js "**********" at bounding box center [670, 377] width 1341 height 754
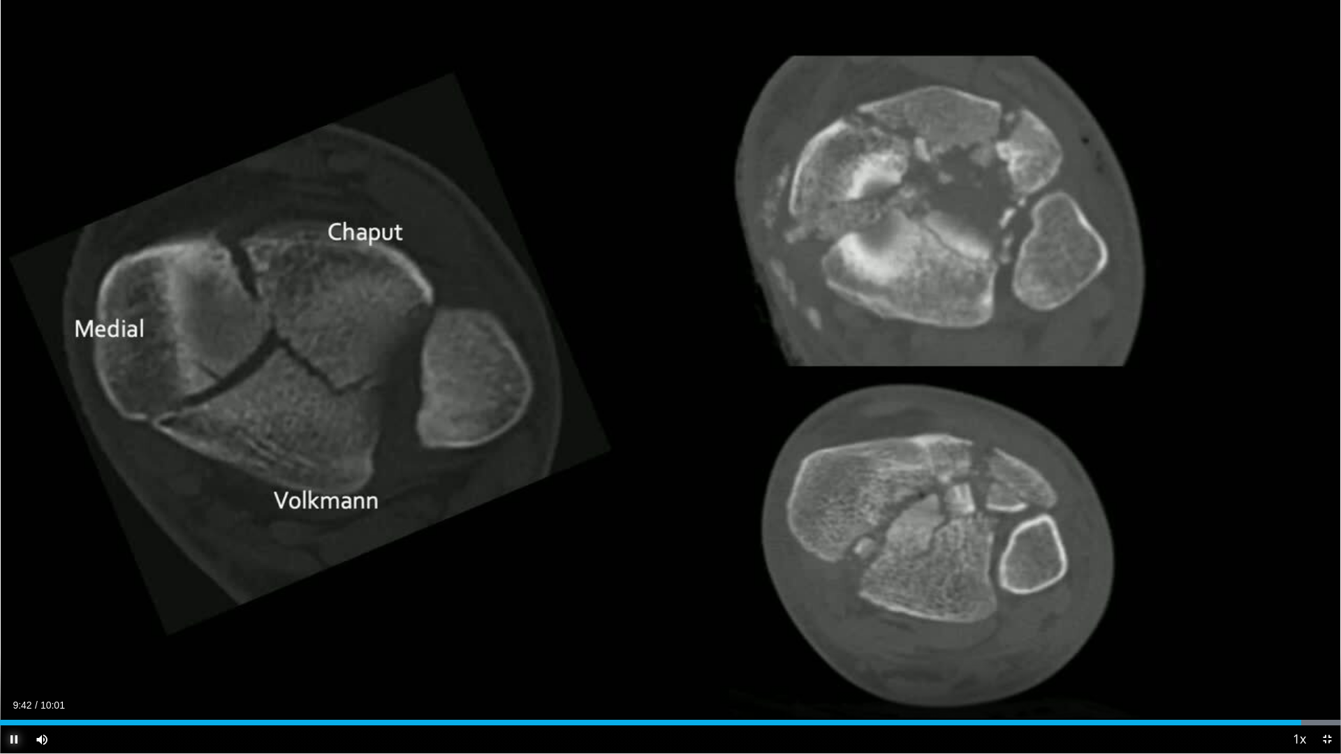
click at [11, 738] on span "Video Player" at bounding box center [14, 740] width 28 height 28
click at [1296, 723] on div "Progress Bar" at bounding box center [1296, 723] width 1 height 6
click at [17, 740] on span "Video Player" at bounding box center [14, 740] width 28 height 28
click at [17, 734] on span "Video Player" at bounding box center [14, 740] width 28 height 28
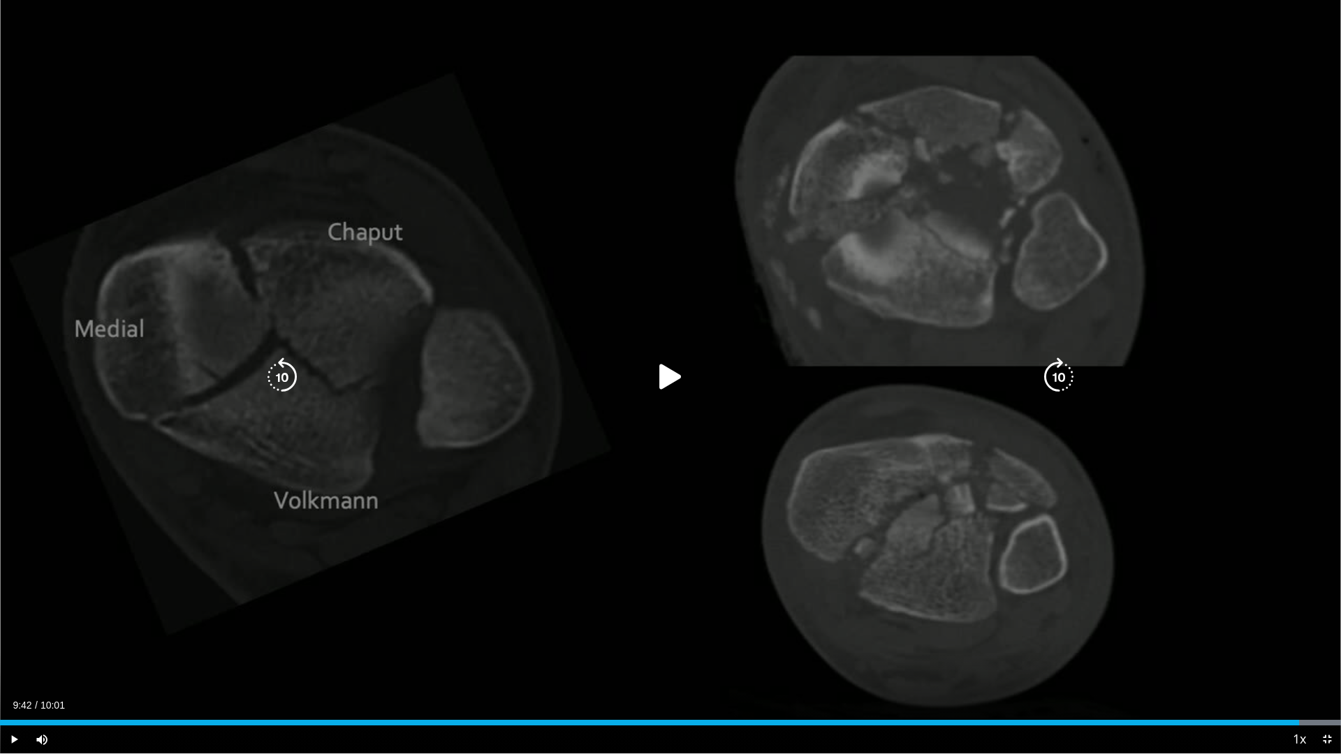
click at [671, 374] on icon "Video Player" at bounding box center [670, 377] width 39 height 39
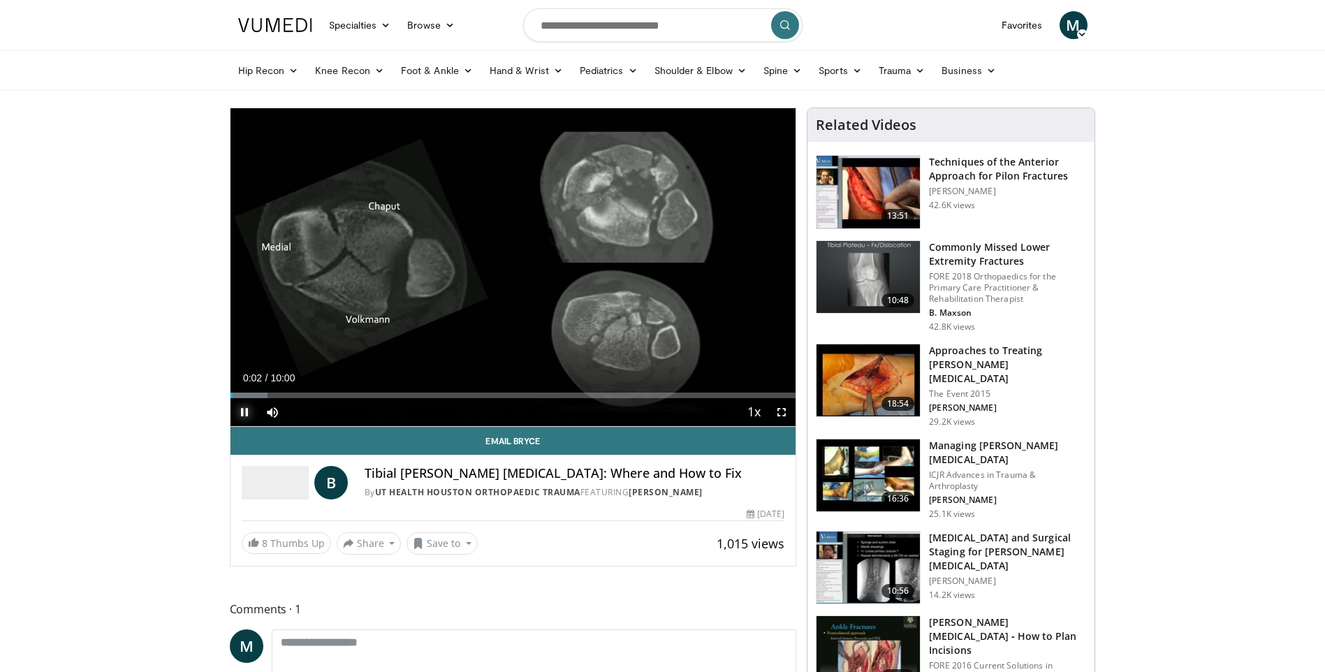
click at [242, 411] on span "Video Player" at bounding box center [245, 412] width 28 height 28
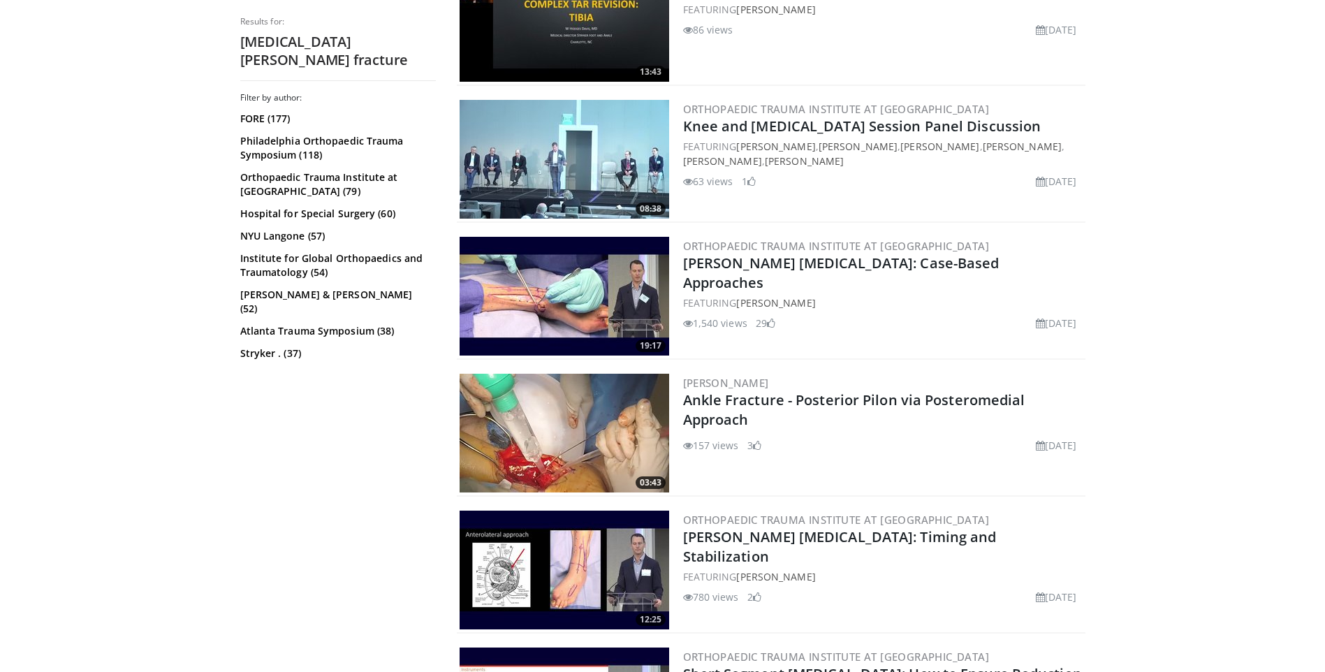
scroll to position [2725, 0]
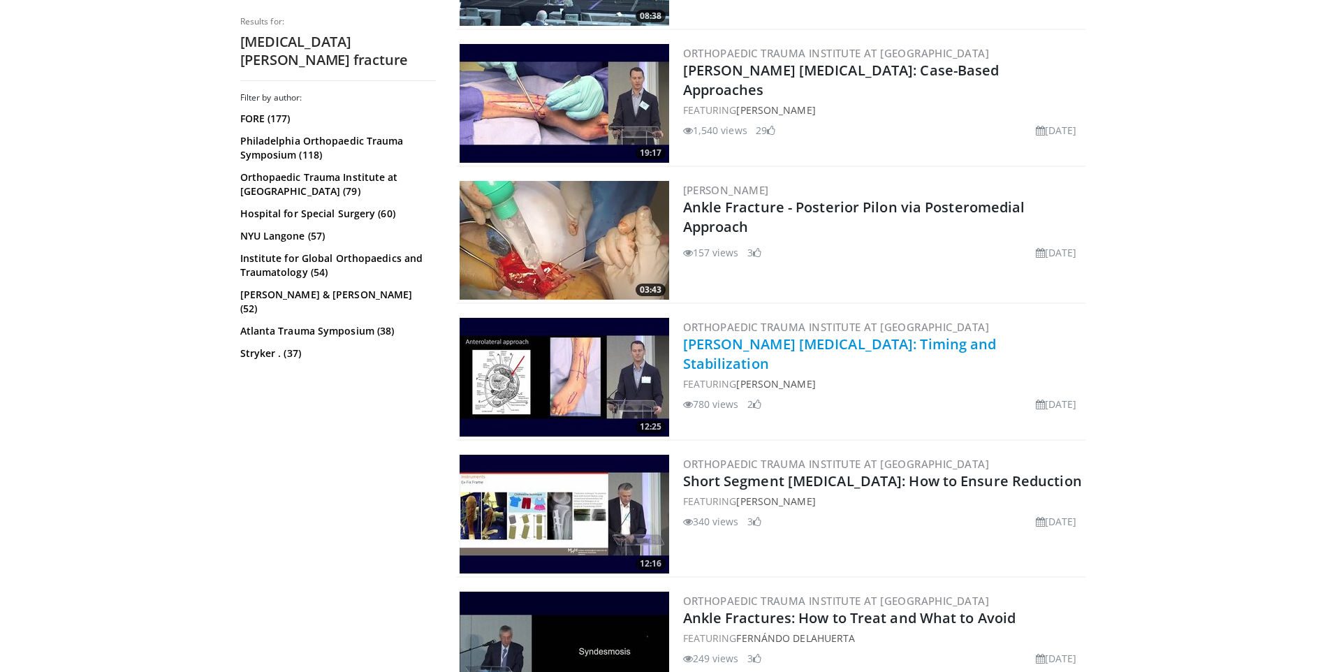
click at [728, 337] on link "[PERSON_NAME] [MEDICAL_DATA]: Timing and Stabilization" at bounding box center [840, 354] width 314 height 38
click at [723, 337] on link "[PERSON_NAME] [MEDICAL_DATA]: Timing and Stabilization" at bounding box center [840, 354] width 314 height 38
click at [727, 335] on link "[PERSON_NAME] [MEDICAL_DATA]: Timing and Stabilization" at bounding box center [840, 354] width 314 height 38
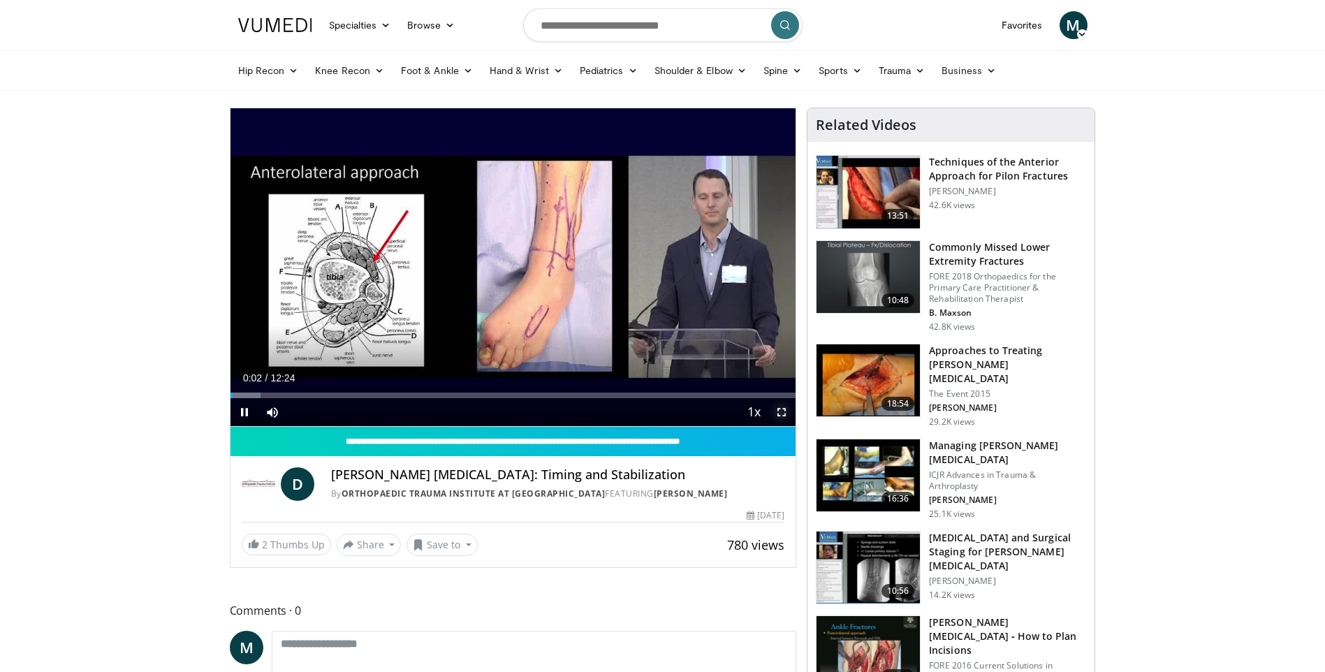
click at [782, 410] on span "Video Player" at bounding box center [782, 412] width 28 height 28
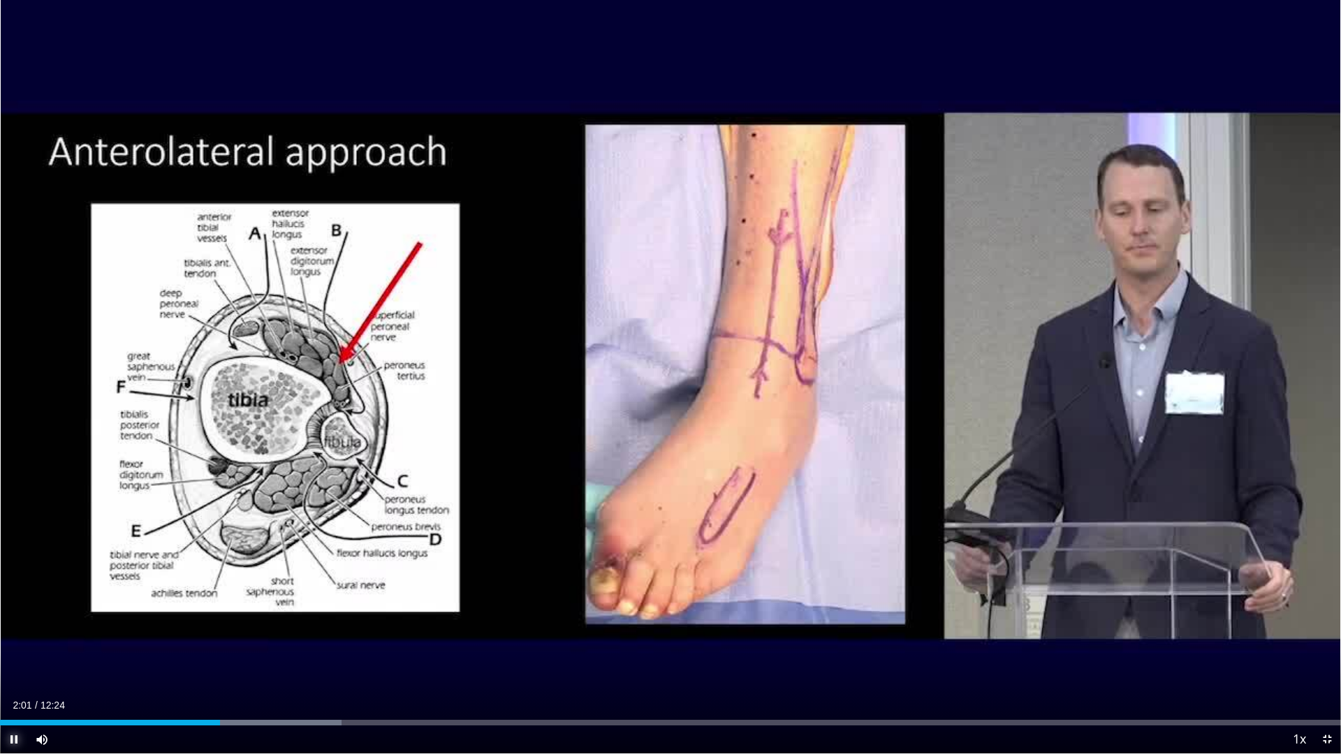
click at [15, 671] on span "Video Player" at bounding box center [14, 740] width 28 height 28
click at [270, 671] on div "Progress Bar" at bounding box center [270, 723] width 1 height 6
click at [13, 671] on span "Video Player" at bounding box center [14, 740] width 28 height 28
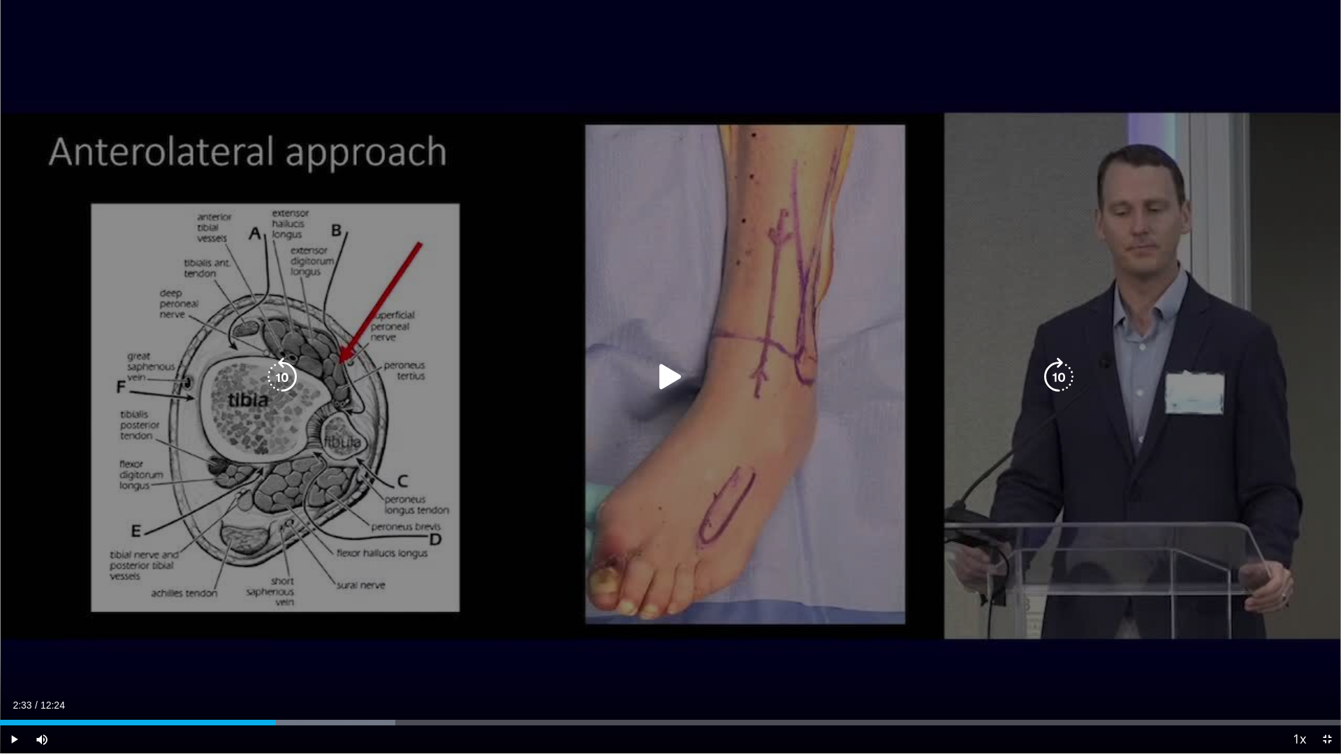
click at [668, 376] on icon "Video Player" at bounding box center [670, 377] width 39 height 39
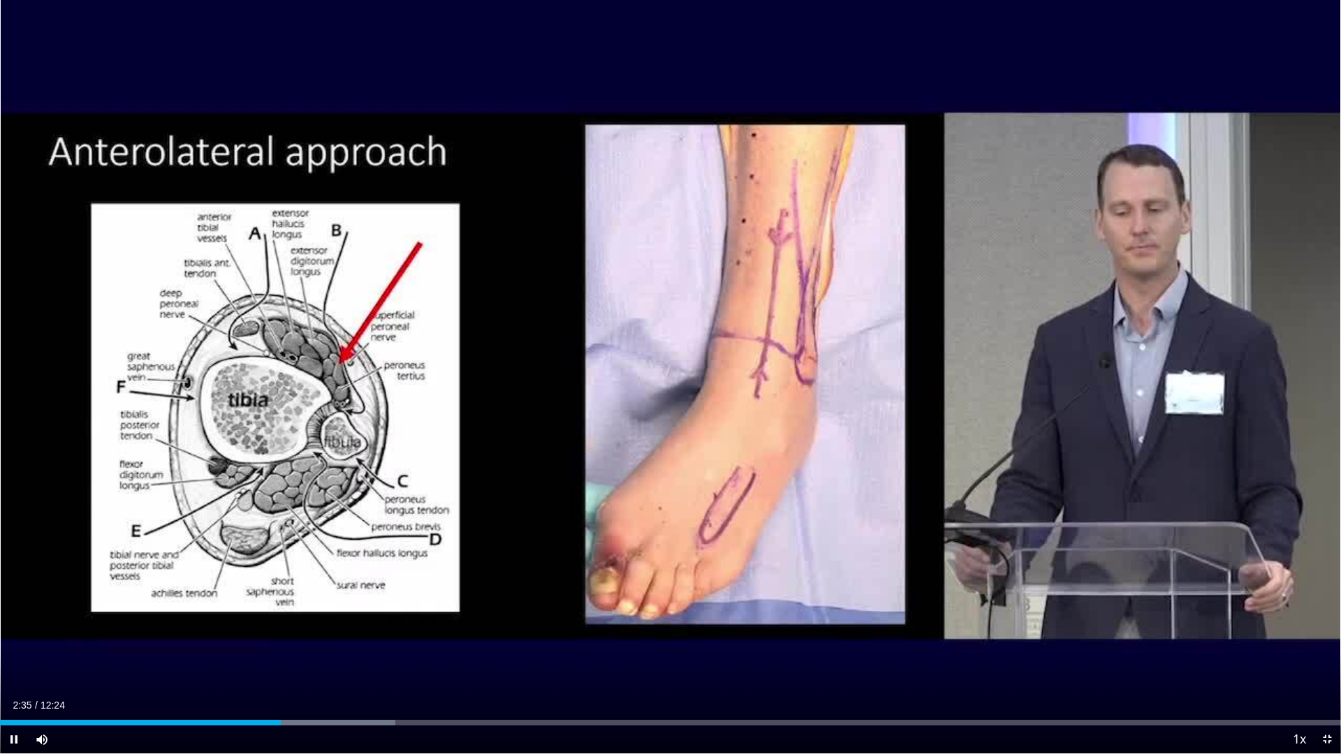
drag, startPoint x: 278, startPoint y: 726, endPoint x: 214, endPoint y: 727, distance: 64.3
click at [214, 671] on div "Current Time 2:35 / Duration 12:24 Pause Skip Backward Skip Forward Mute 0% Loa…" at bounding box center [670, 740] width 1341 height 28
drag, startPoint x: 269, startPoint y: 723, endPoint x: 161, endPoint y: 720, distance: 108.3
click at [161, 671] on div "Progress Bar" at bounding box center [161, 723] width 1 height 6
click at [569, 671] on div "Loaded : 24.12% 01:57 05:16" at bounding box center [670, 719] width 1341 height 13
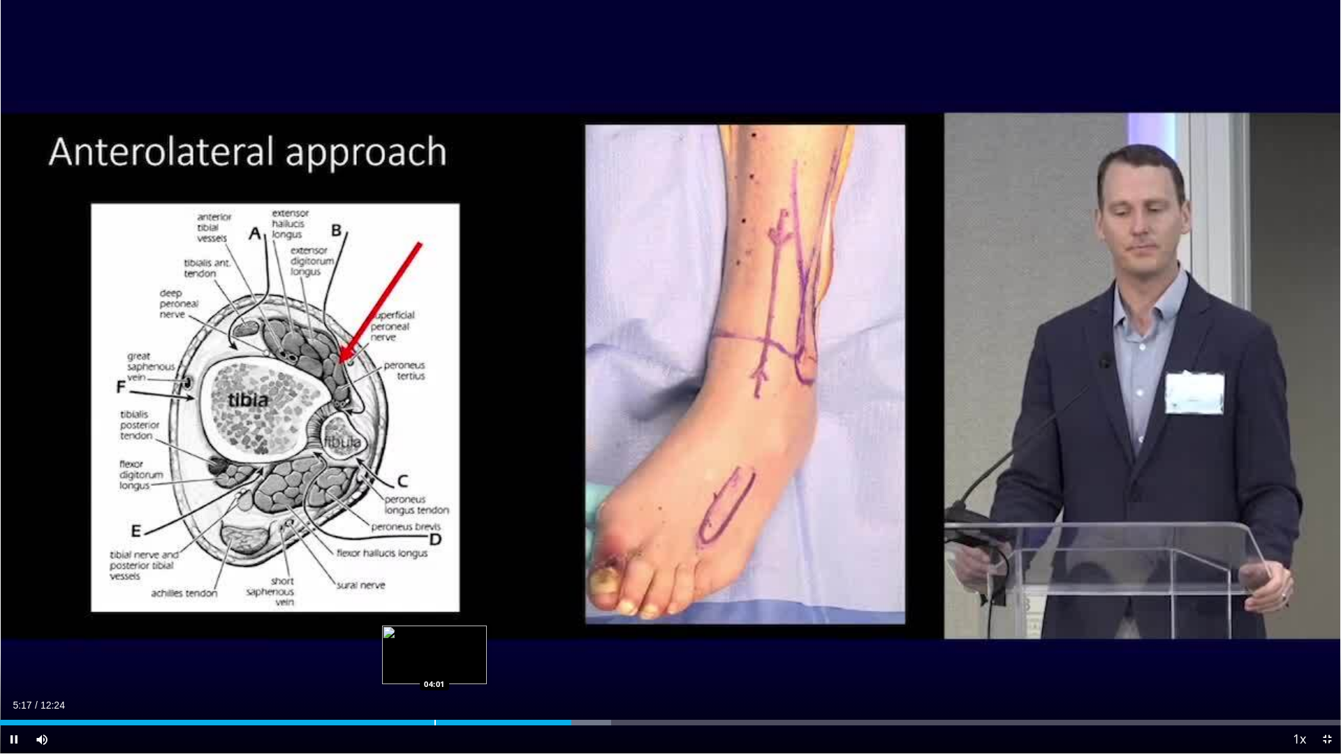
click at [434, 671] on div "Loaded : 45.58% 05:17 04:01" at bounding box center [670, 723] width 1341 height 6
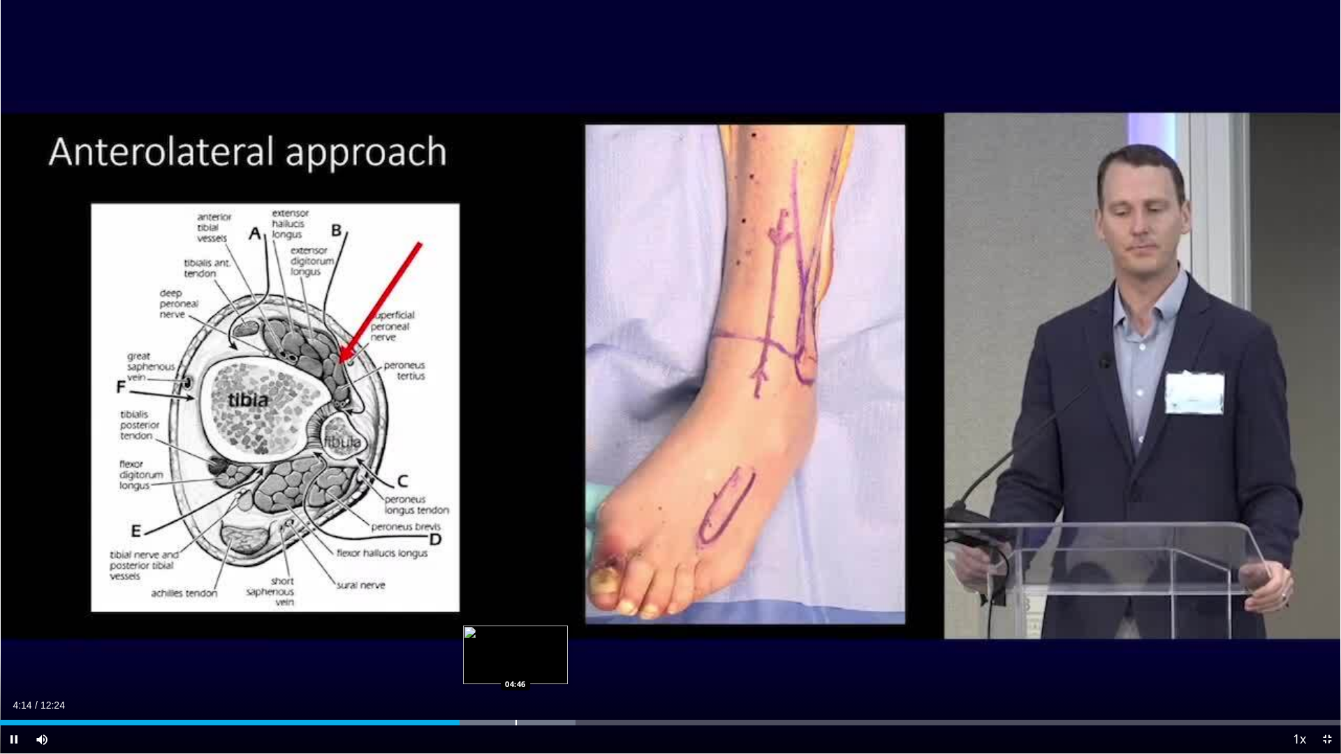
click at [516, 671] on div "Progress Bar" at bounding box center [516, 723] width 1 height 6
click at [15, 671] on span "Video Player" at bounding box center [14, 740] width 28 height 28
click at [0, 671] on button "Play" at bounding box center [14, 740] width 28 height 28
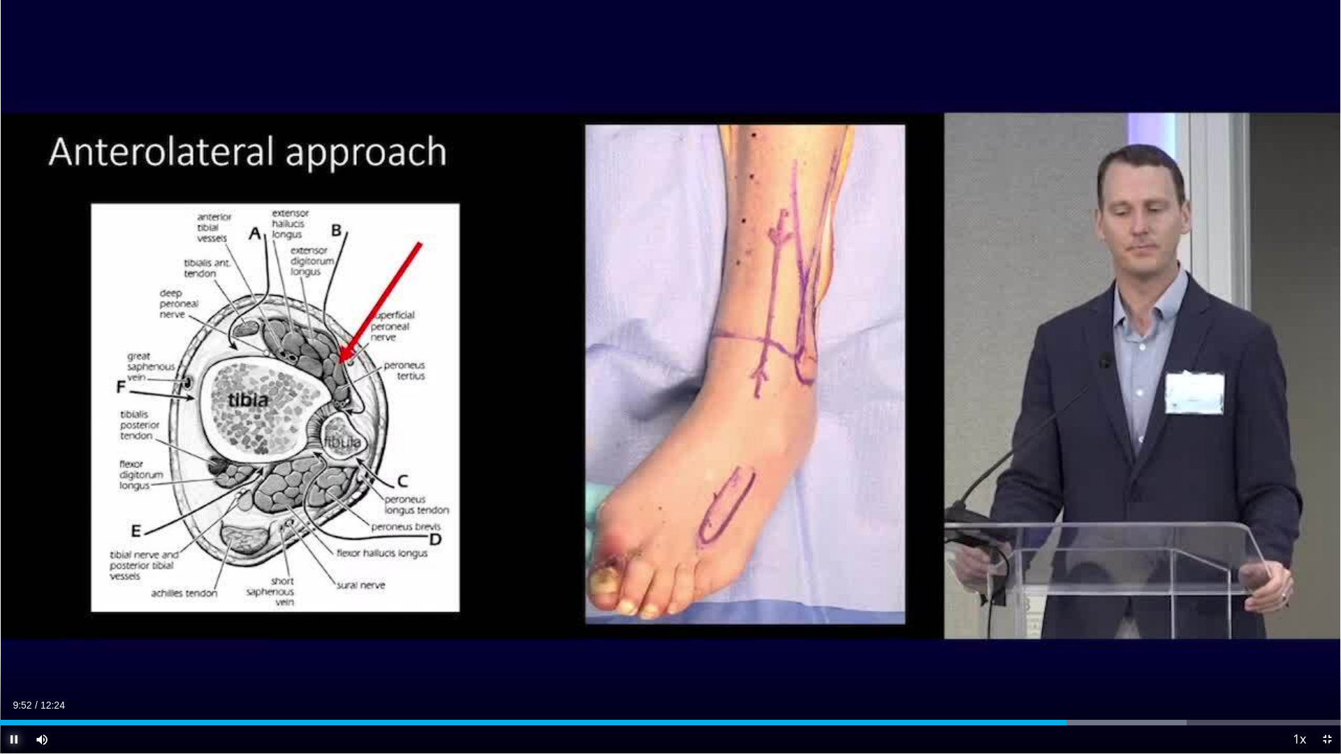
click at [11, 671] on span "Video Player" at bounding box center [14, 740] width 28 height 28
click at [1035, 671] on div "Progress Bar" at bounding box center [1035, 723] width 1 height 6
click at [15, 671] on span "Video Player" at bounding box center [14, 740] width 28 height 28
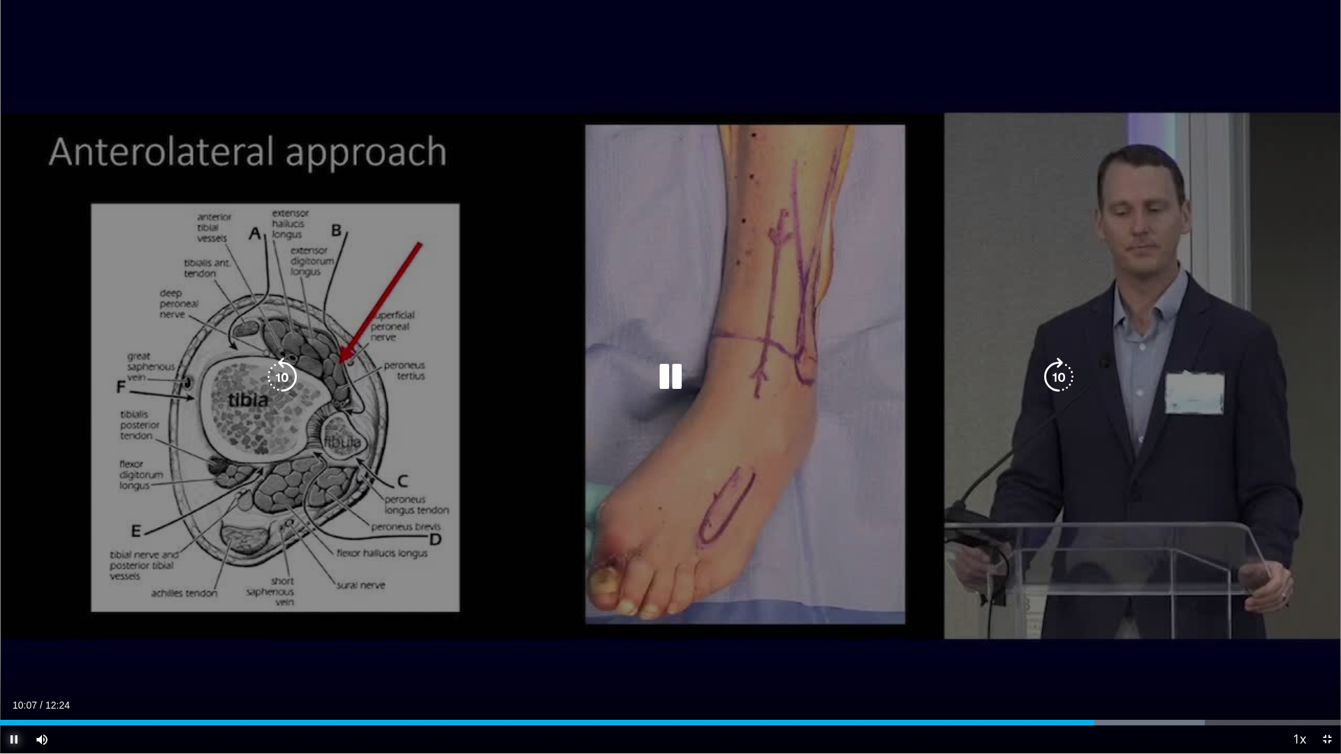
click at [15, 671] on span "Video Player" at bounding box center [14, 740] width 28 height 28
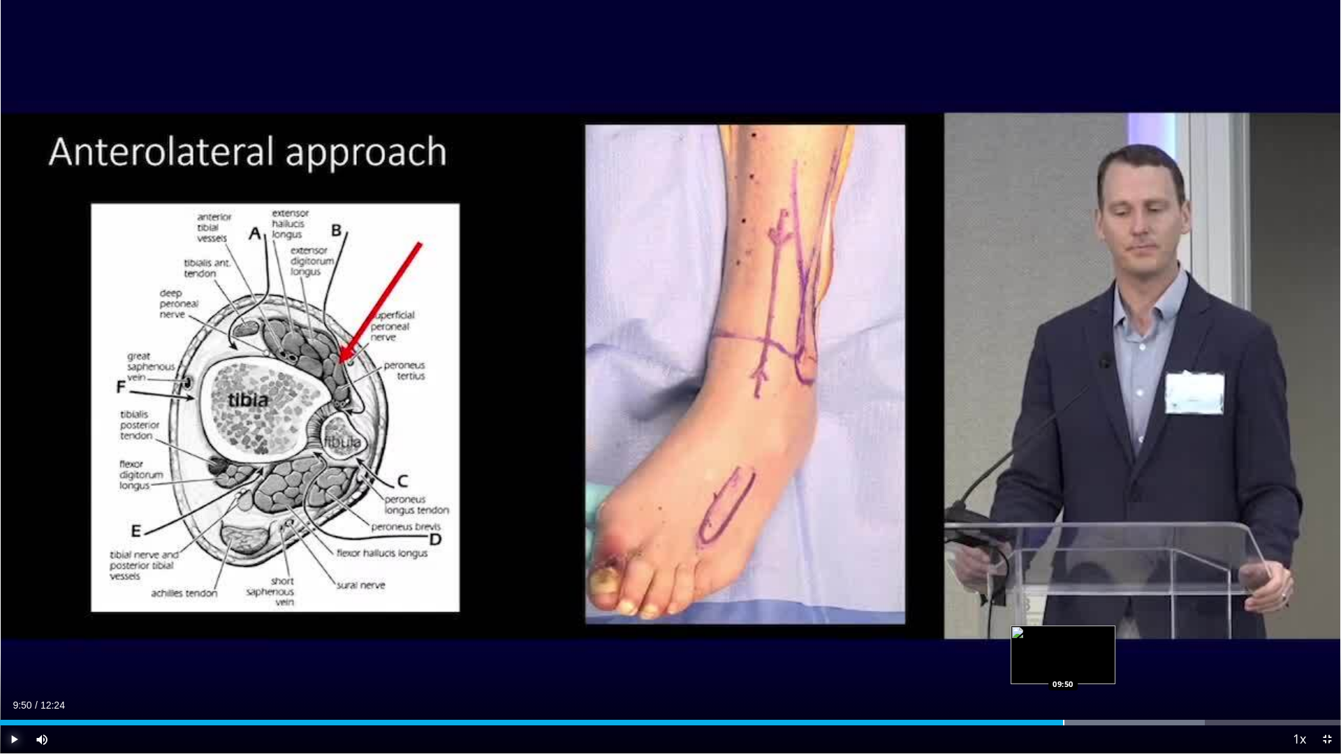
click at [1063, 671] on div "Progress Bar" at bounding box center [1063, 723] width 1 height 6
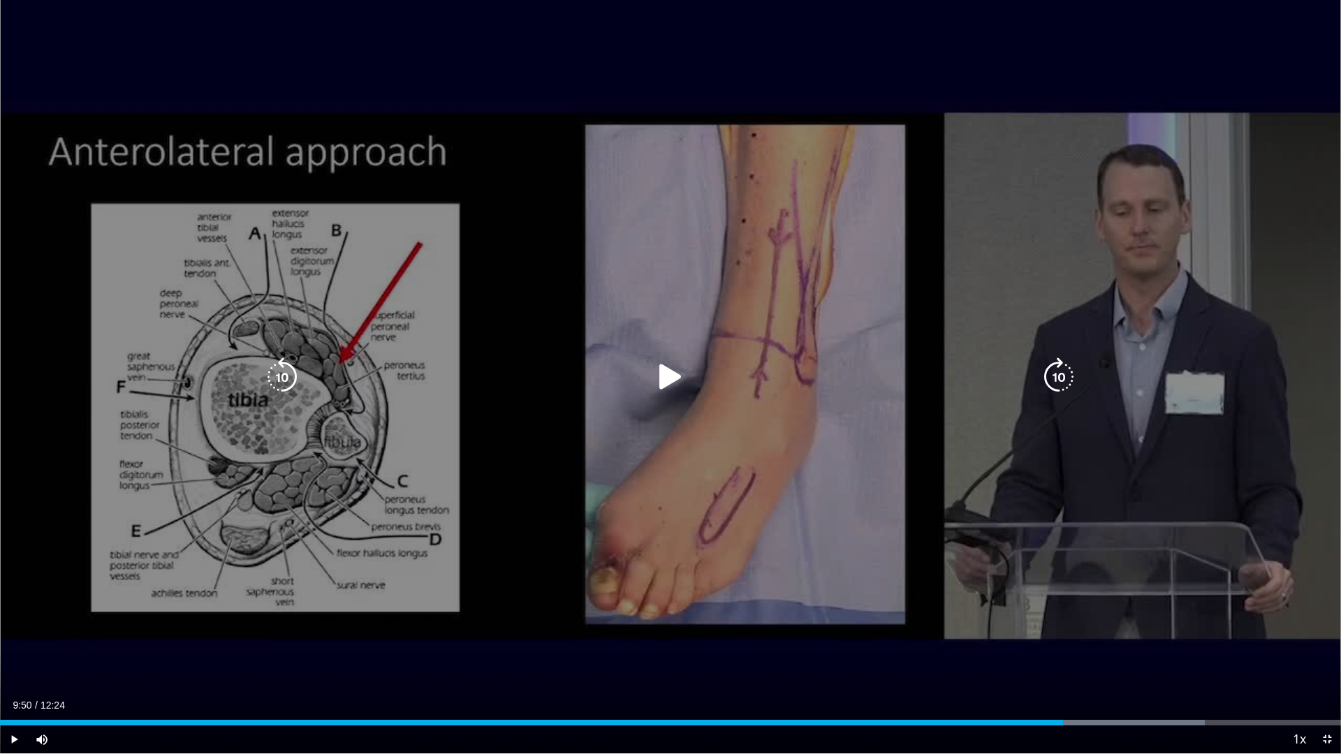
click at [662, 377] on icon "Video Player" at bounding box center [670, 377] width 39 height 39
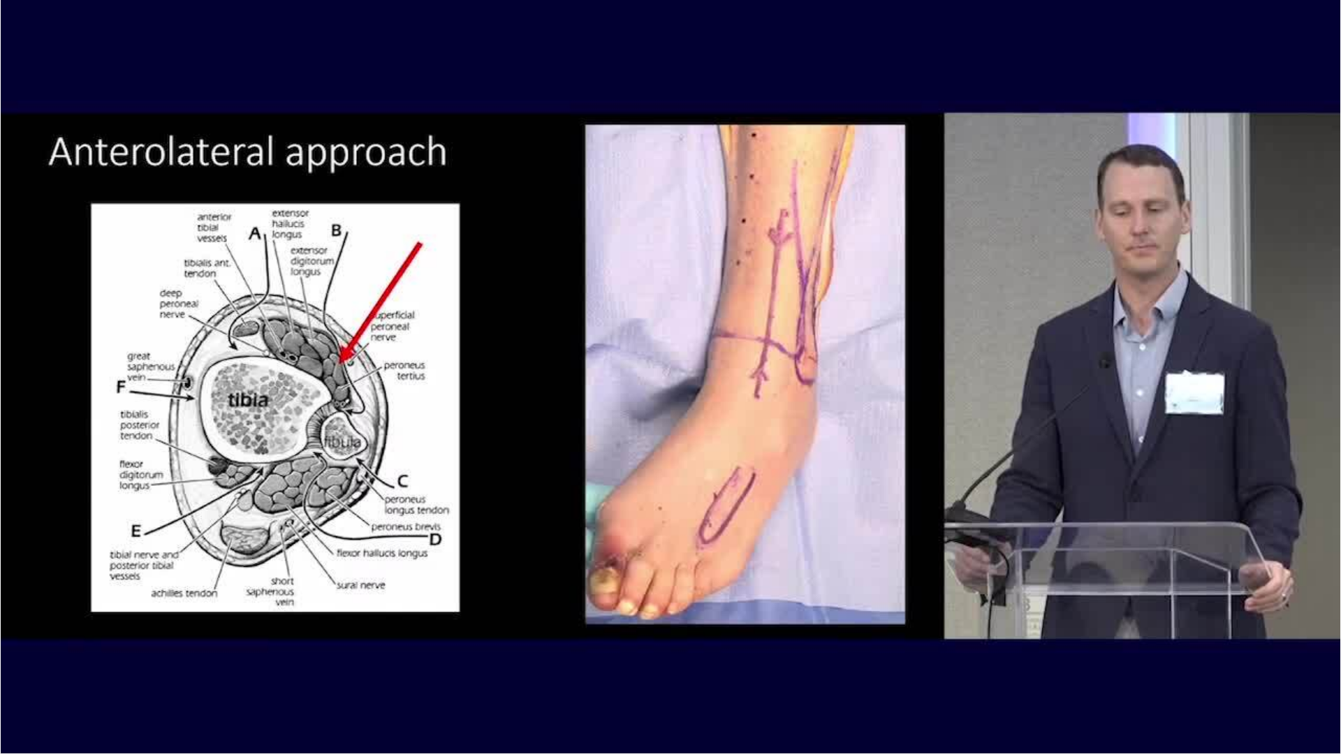
click at [11, 671] on div "10 seconds Tap to unmute" at bounding box center [670, 377] width 1341 height 754
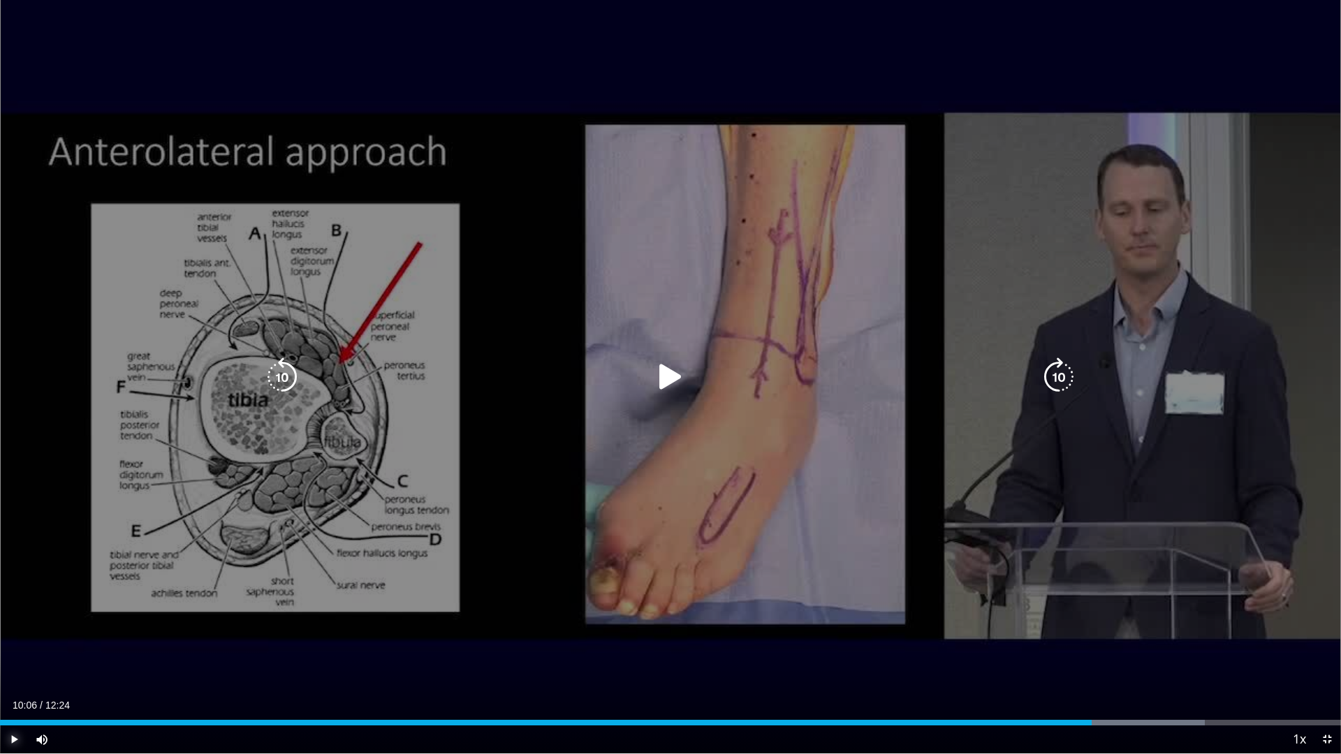
click at [15, 671] on span "Video Player" at bounding box center [14, 740] width 28 height 28
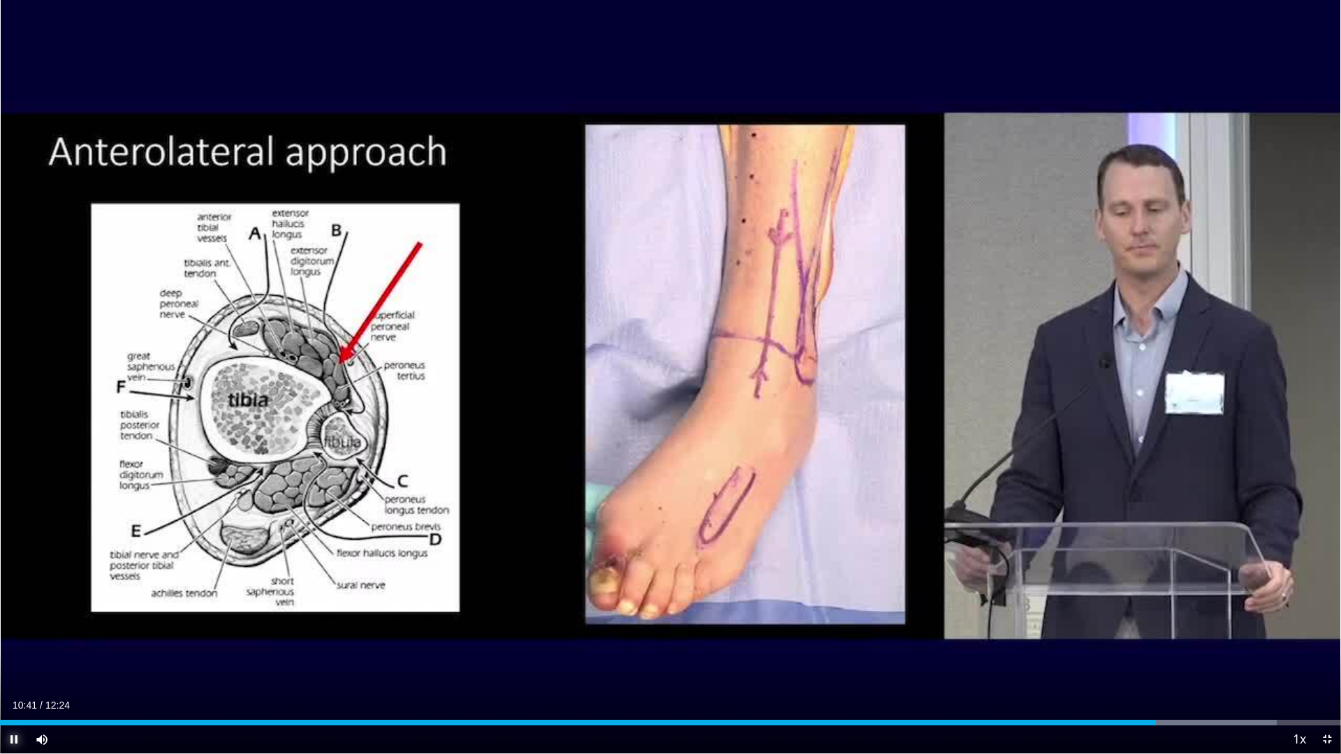
click at [12, 671] on span "Video Player" at bounding box center [14, 740] width 28 height 28
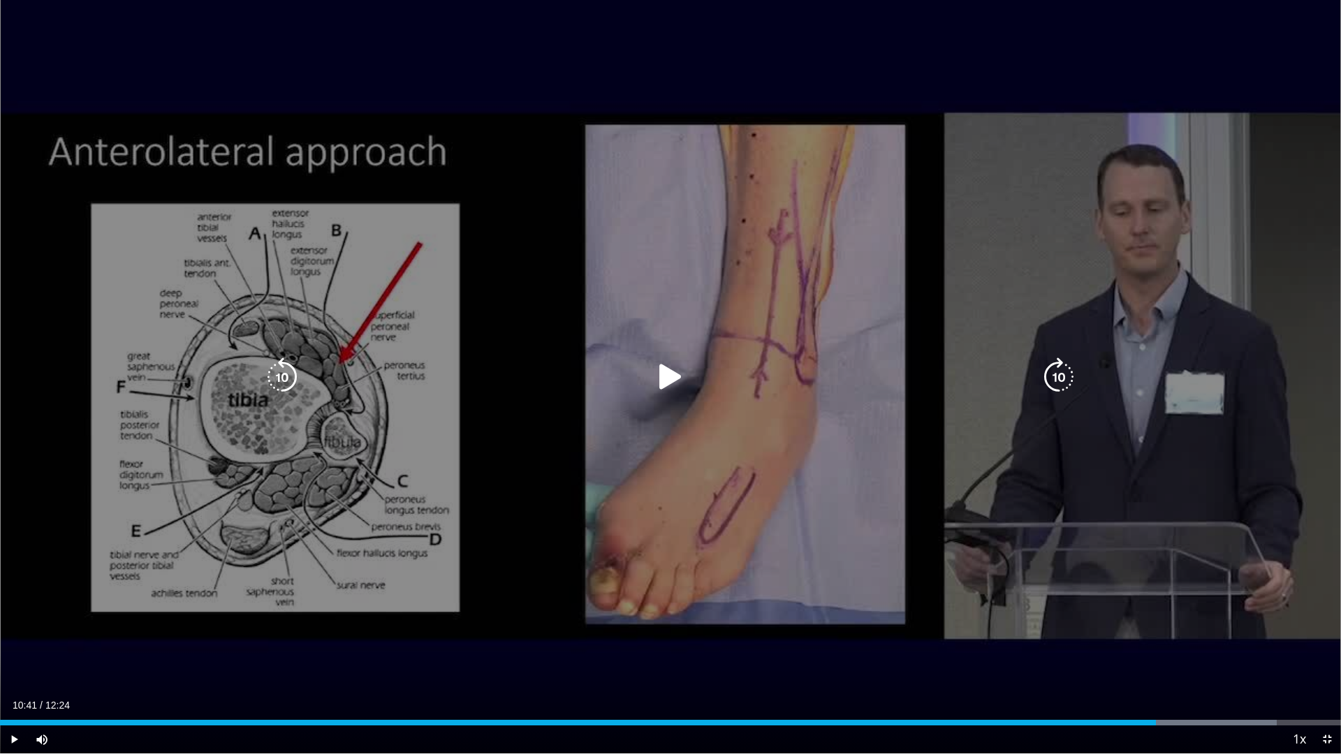
click at [664, 377] on icon "Video Player" at bounding box center [670, 377] width 39 height 39
click at [251, 41] on div "10 seconds Tap to unmute" at bounding box center [670, 377] width 1341 height 754
click at [249, 44] on div "10 seconds Tap to unmute" at bounding box center [670, 377] width 1341 height 754
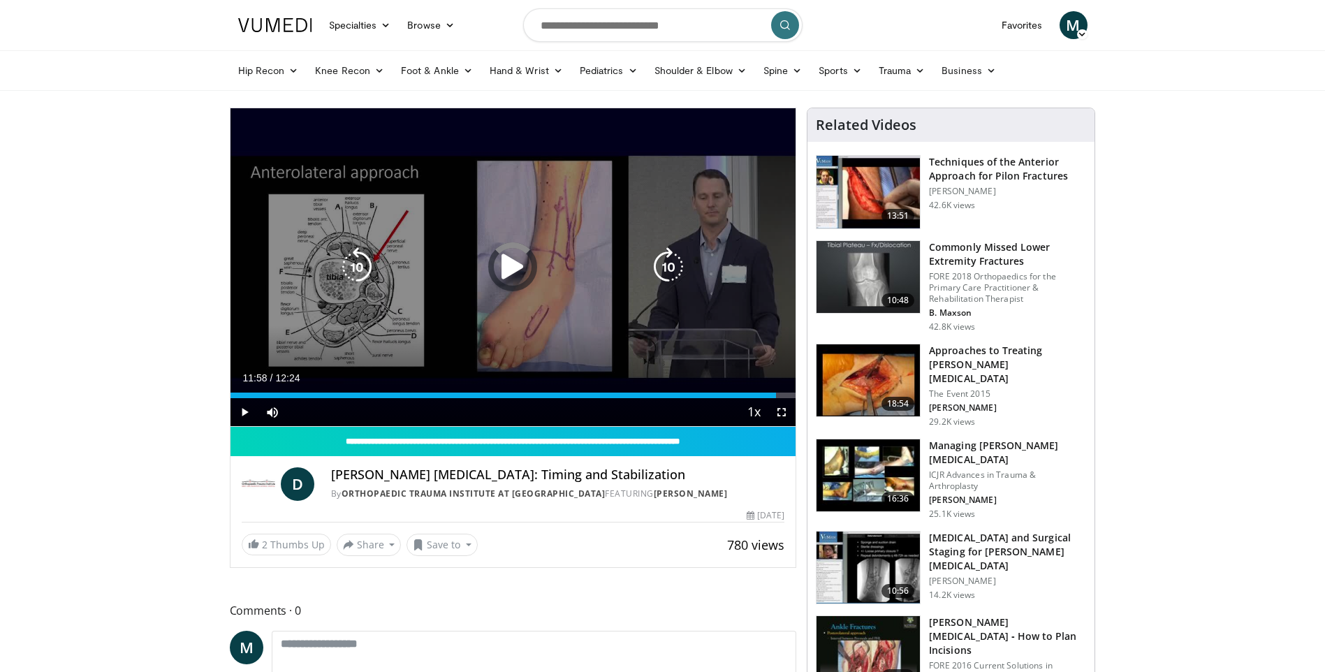
drag, startPoint x: 778, startPoint y: 395, endPoint x: 541, endPoint y: 391, distance: 236.9
click at [539, 398] on div "Current Time 11:58 / Duration 12:24 Play Skip Backward Skip Forward Mute 5% Loa…" at bounding box center [514, 412] width 566 height 28
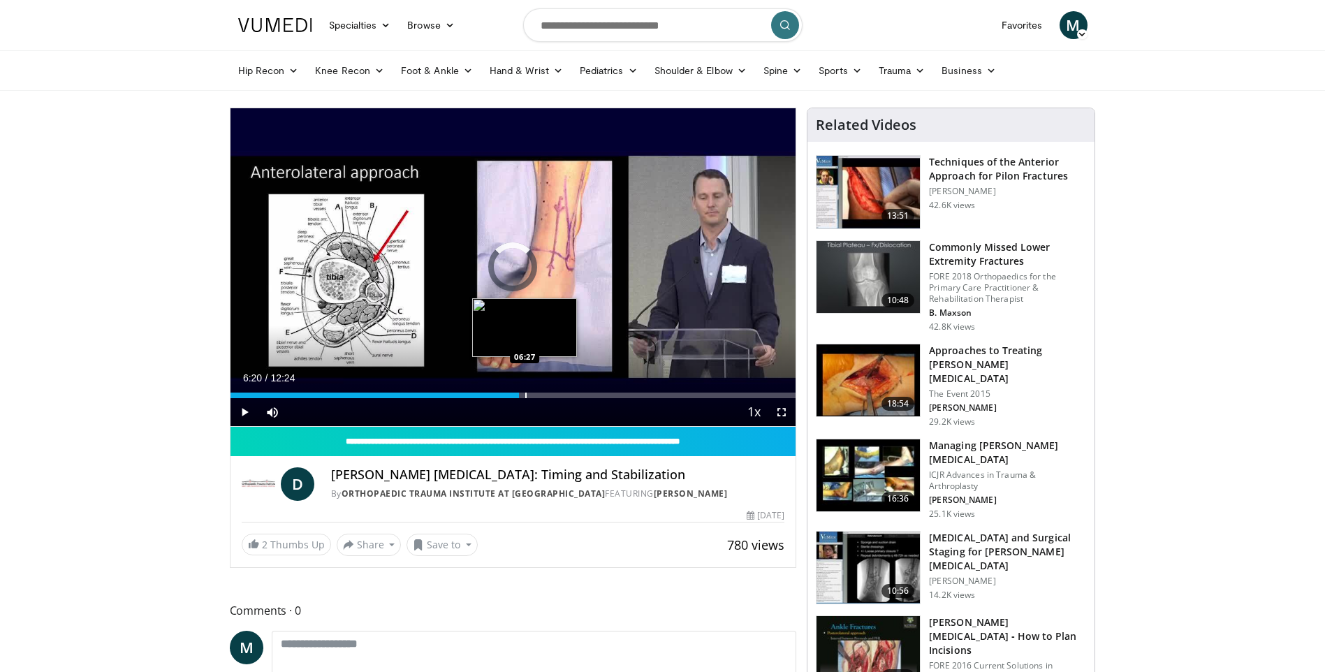
click at [525, 395] on div "Progress Bar" at bounding box center [525, 396] width 1 height 6
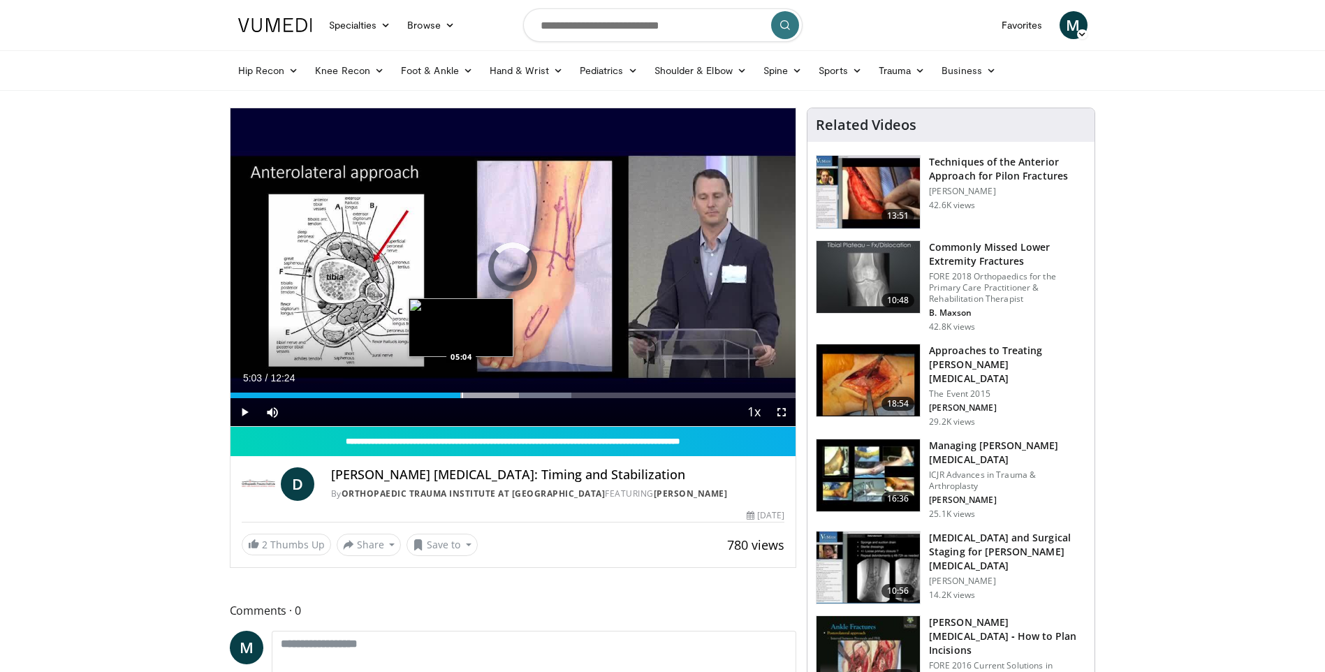
click at [462, 395] on div "Progress Bar" at bounding box center [462, 396] width 1 height 6
click at [244, 414] on span "Video Player" at bounding box center [245, 412] width 28 height 28
click at [780, 414] on span "Video Player" at bounding box center [782, 412] width 28 height 28
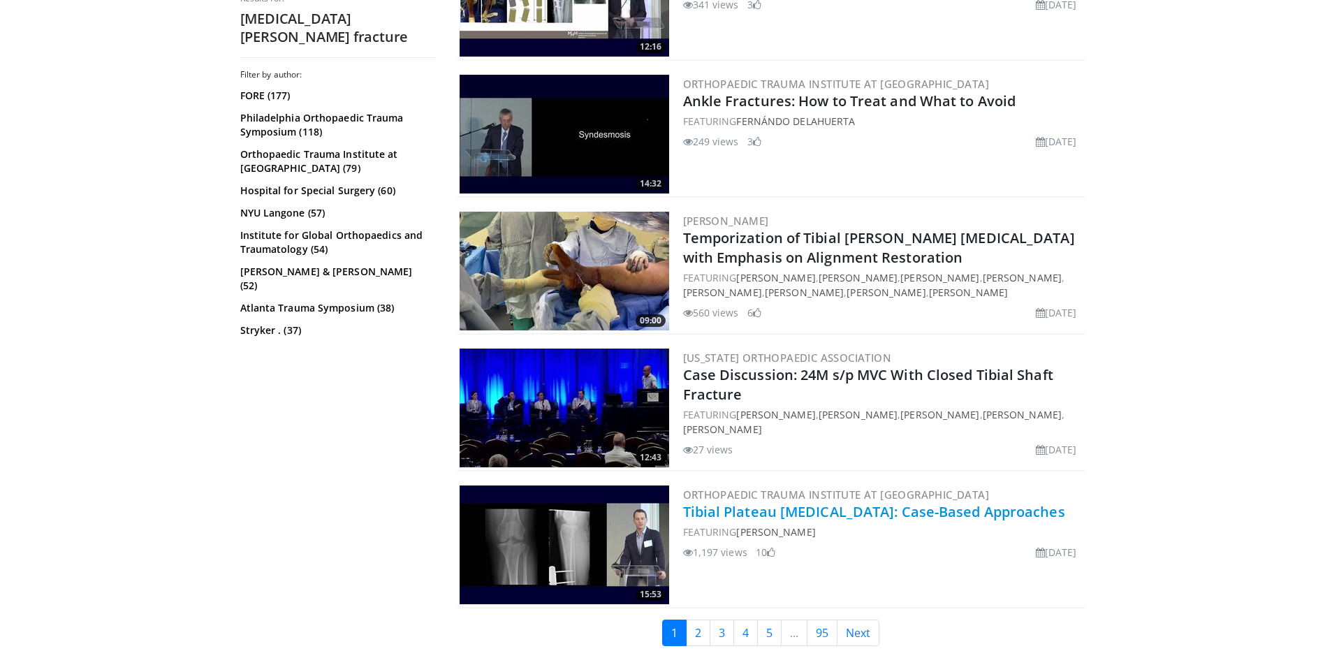
scroll to position [3214, 0]
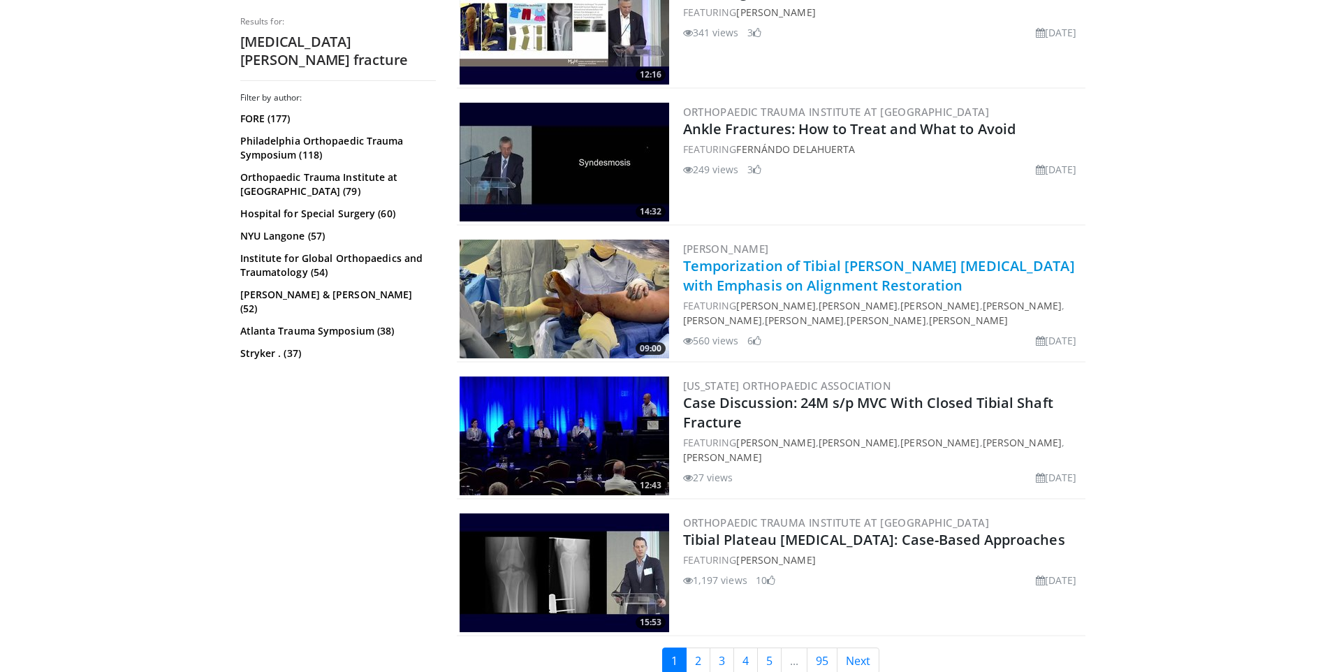
click at [728, 256] on link "Temporization of Tibial [PERSON_NAME] [MEDICAL_DATA] with Emphasis on Alignment…" at bounding box center [879, 275] width 392 height 38
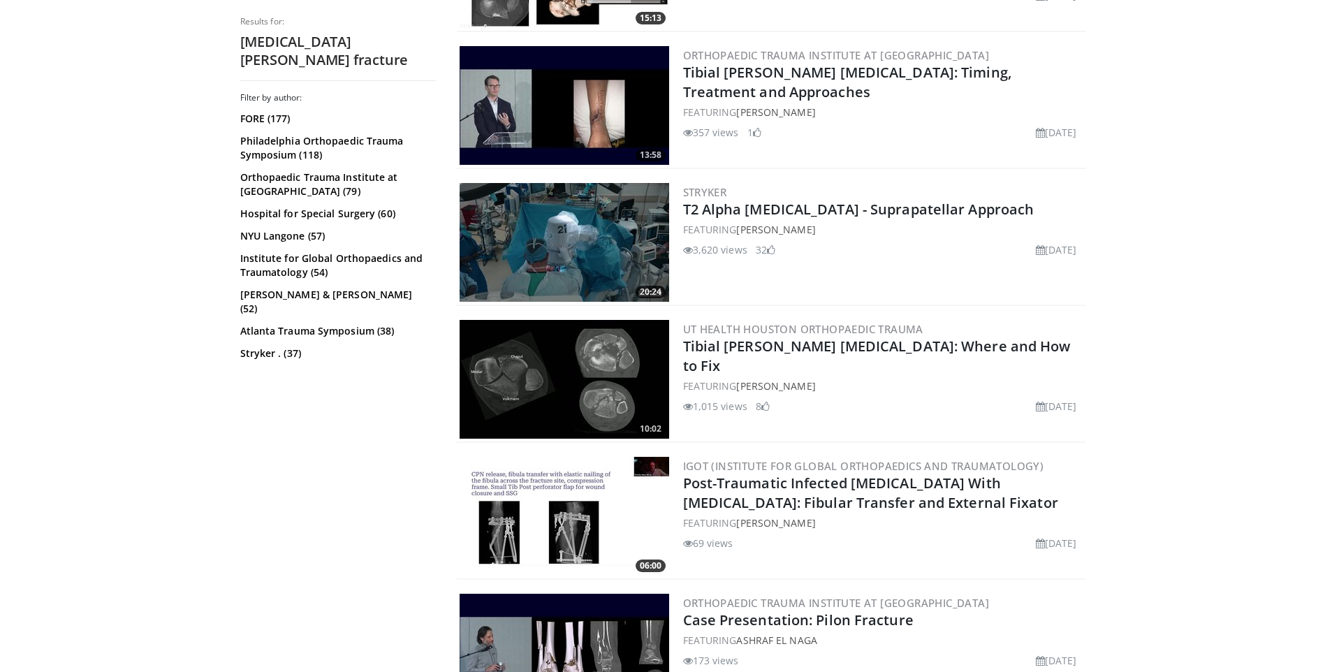
scroll to position [0, 0]
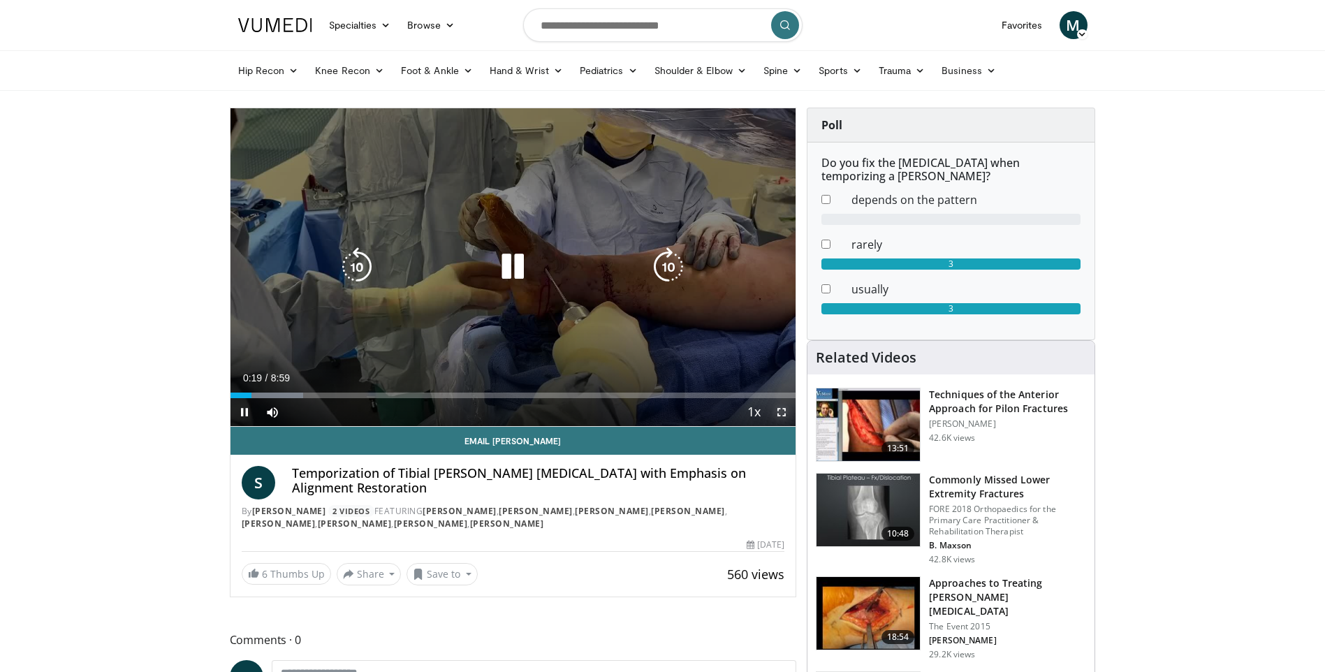
drag, startPoint x: 780, startPoint y: 414, endPoint x: 782, endPoint y: 466, distance: 51.8
click at [780, 414] on span "Video Player" at bounding box center [782, 412] width 28 height 28
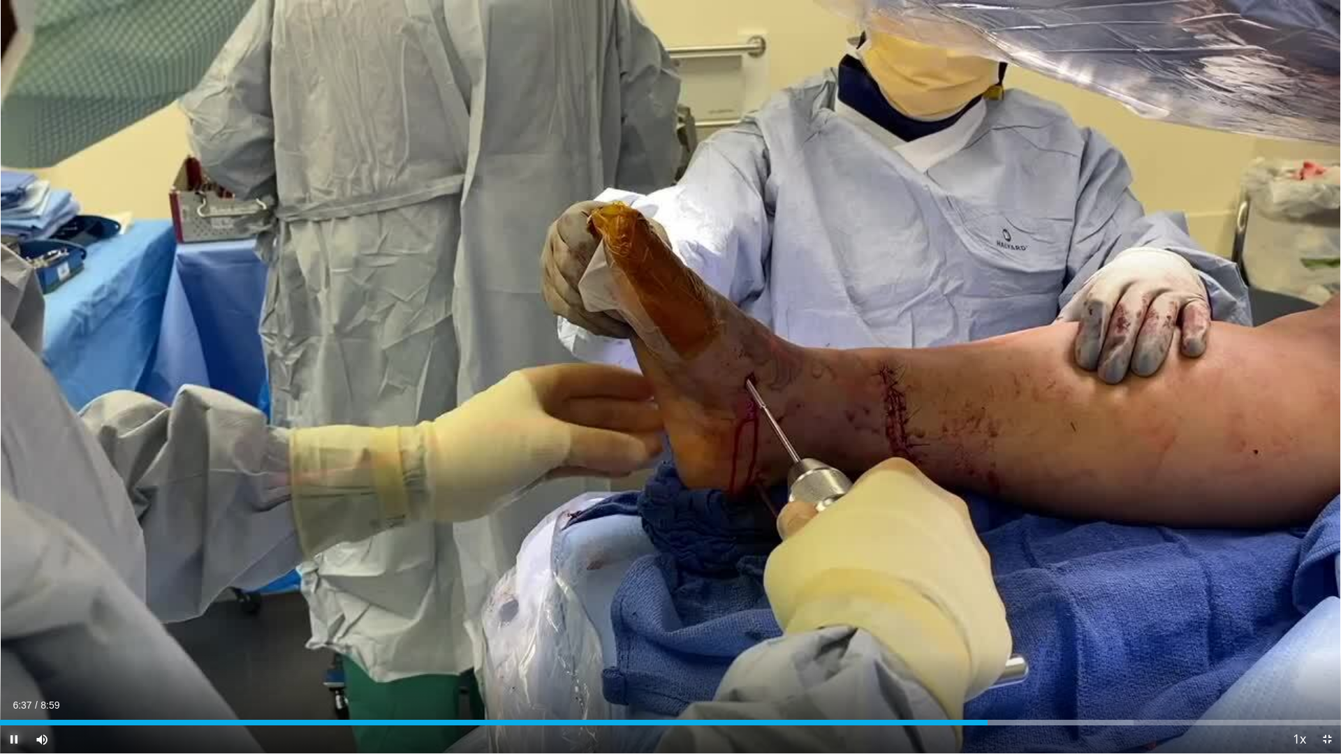
click at [17, 671] on span "Video Player" at bounding box center [14, 740] width 28 height 28
click at [13, 671] on span "Video Player" at bounding box center [14, 740] width 28 height 28
